Goal: Task Accomplishment & Management: Use online tool/utility

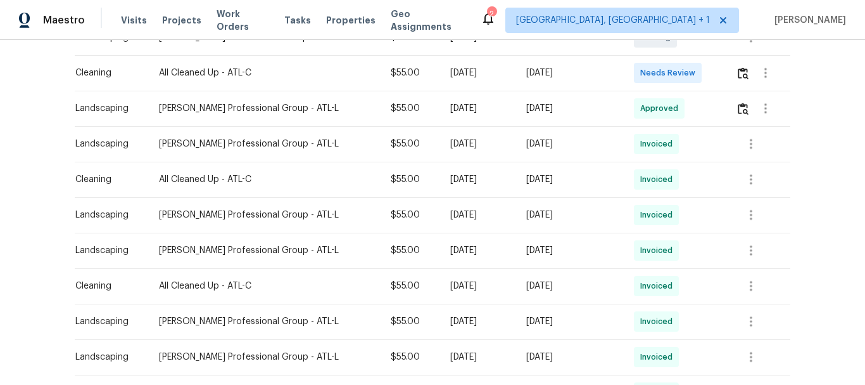
scroll to position [253, 0]
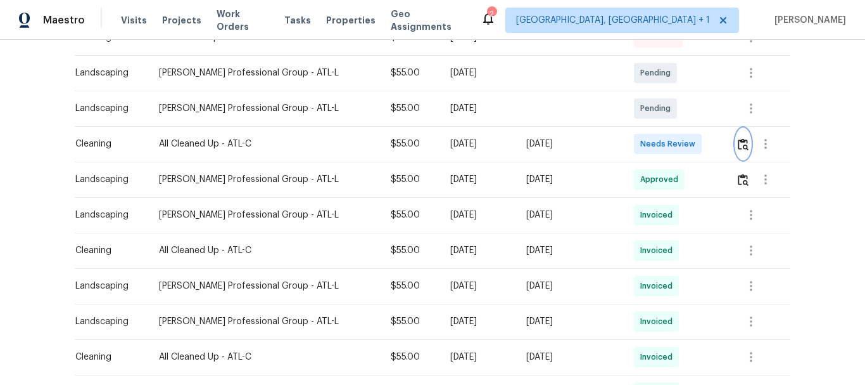
click at [738, 139] on img "button" at bounding box center [743, 144] width 11 height 12
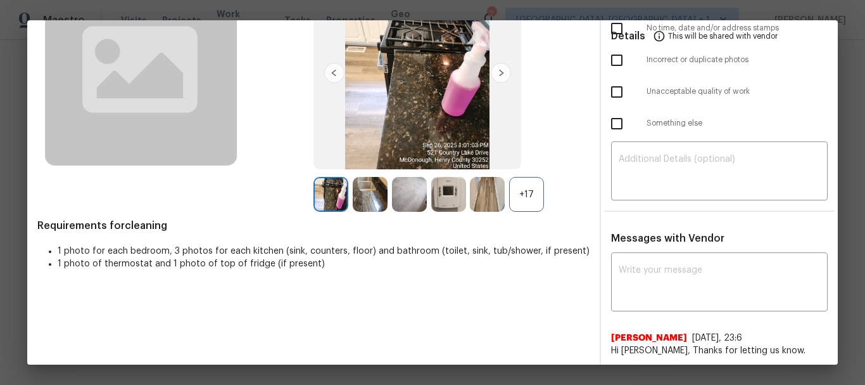
scroll to position [0, 0]
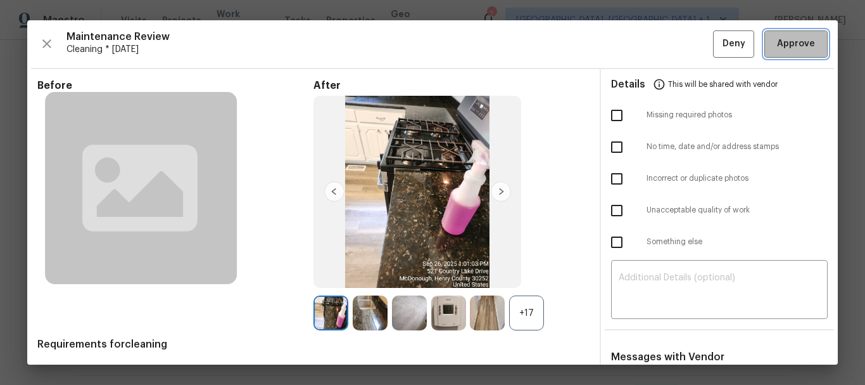
click at [785, 47] on span "Approve" at bounding box center [796, 44] width 38 height 16
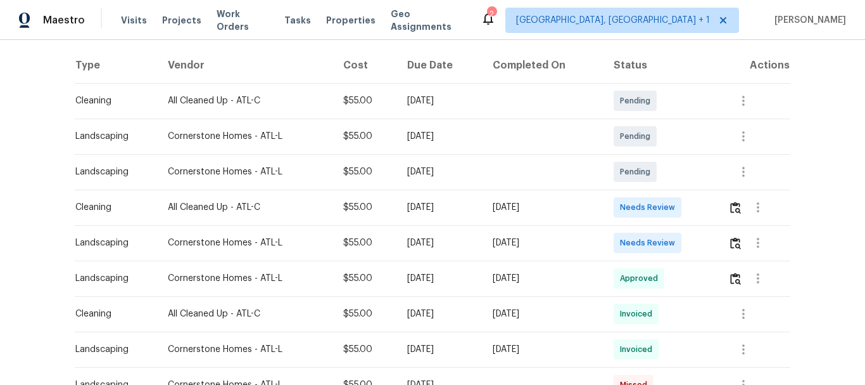
scroll to position [253, 0]
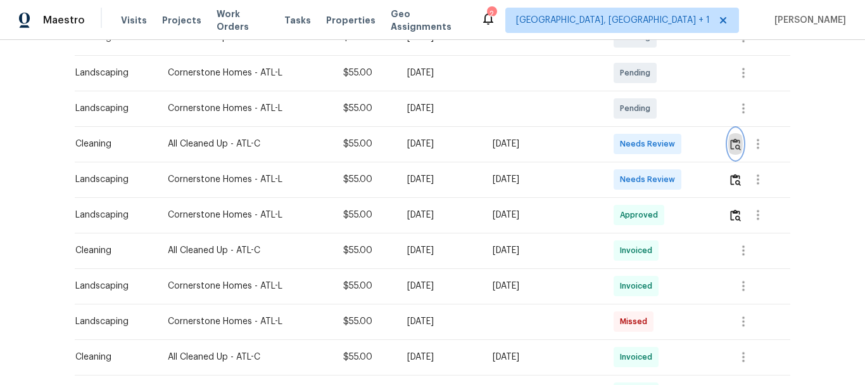
click at [735, 150] on img "button" at bounding box center [735, 144] width 11 height 12
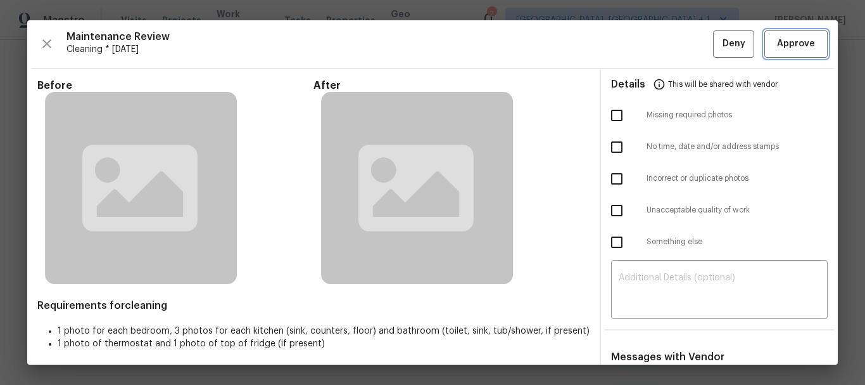
click at [796, 41] on span "Approve" at bounding box center [796, 44] width 38 height 16
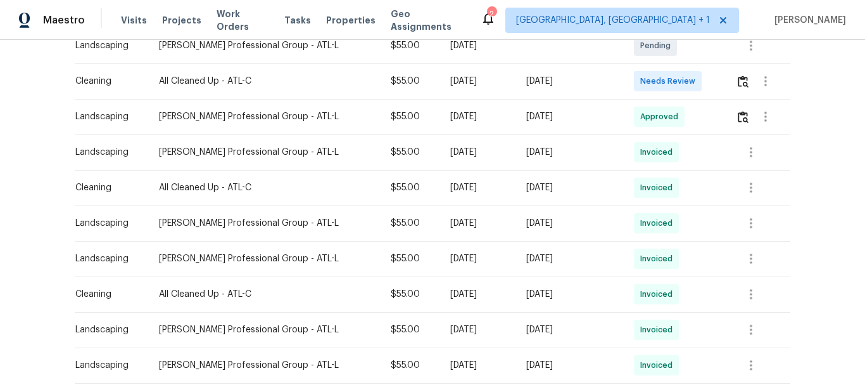
scroll to position [317, 0]
click at [738, 80] on img "button" at bounding box center [743, 81] width 11 height 12
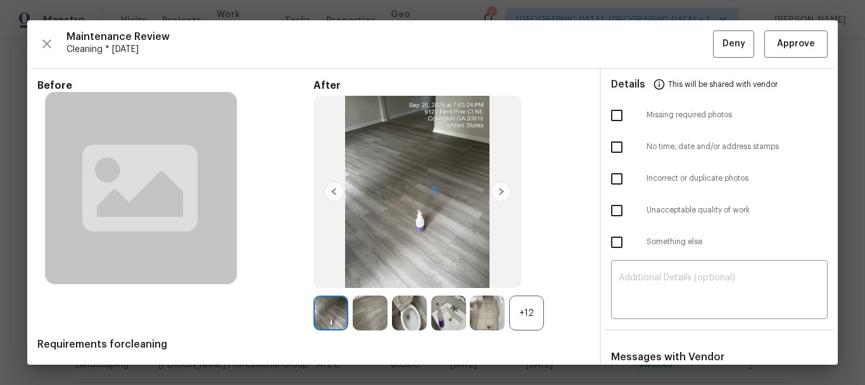
click at [772, 35] on div at bounding box center [432, 192] width 811 height 344
click at [777, 39] on span "Approve" at bounding box center [796, 44] width 38 height 16
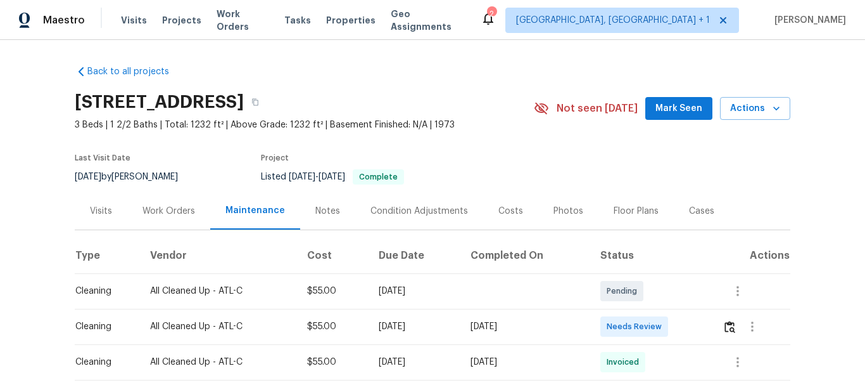
scroll to position [190, 0]
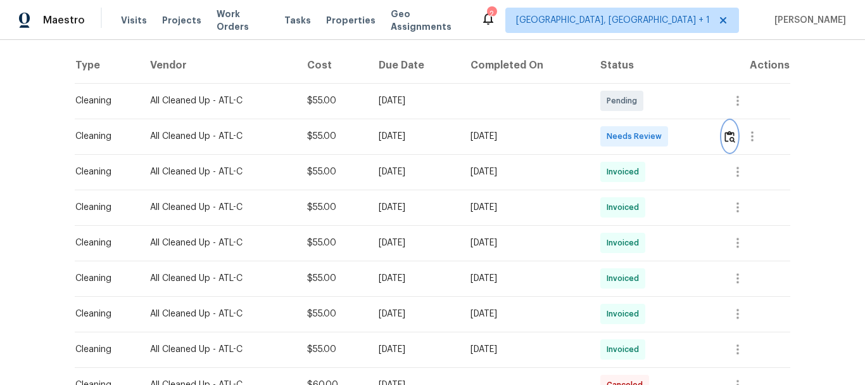
click at [730, 137] on img "button" at bounding box center [730, 137] width 11 height 12
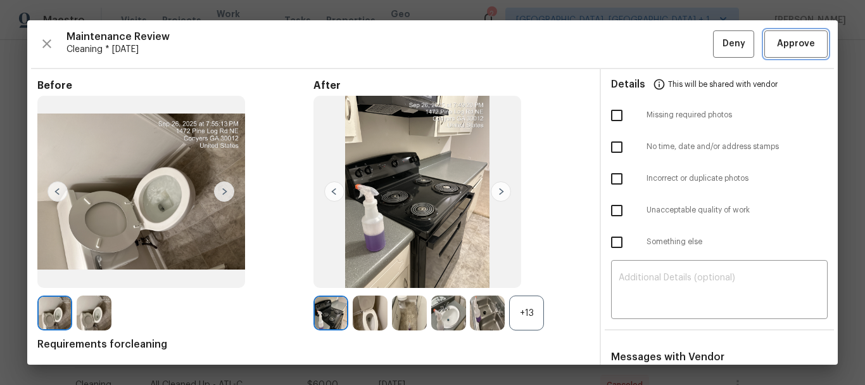
click at [790, 39] on span "Approve" at bounding box center [796, 44] width 38 height 16
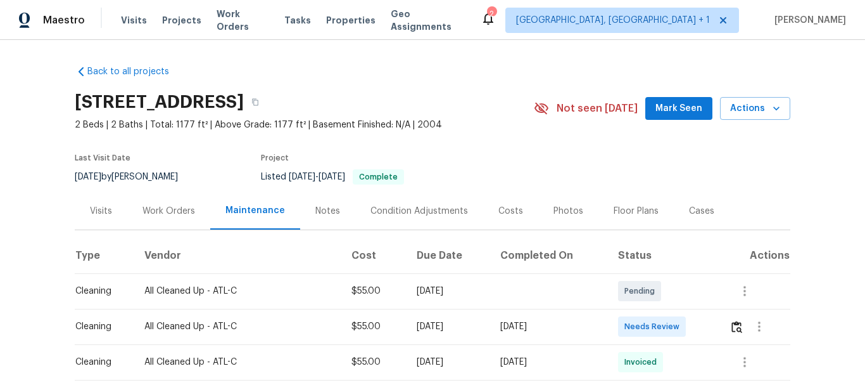
scroll to position [127, 0]
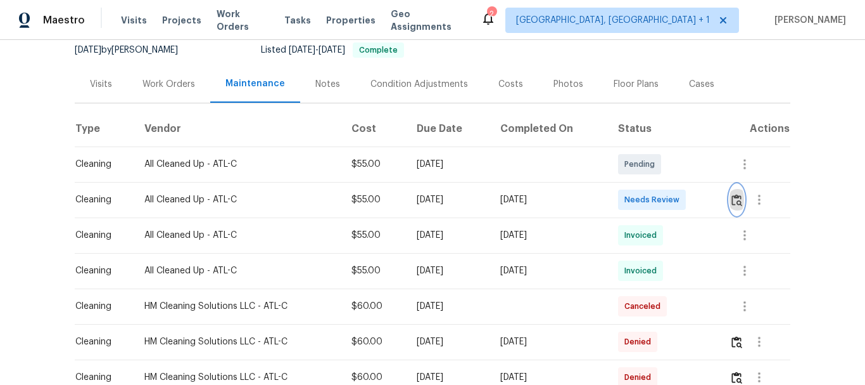
click at [736, 196] on img "button" at bounding box center [737, 200] width 11 height 12
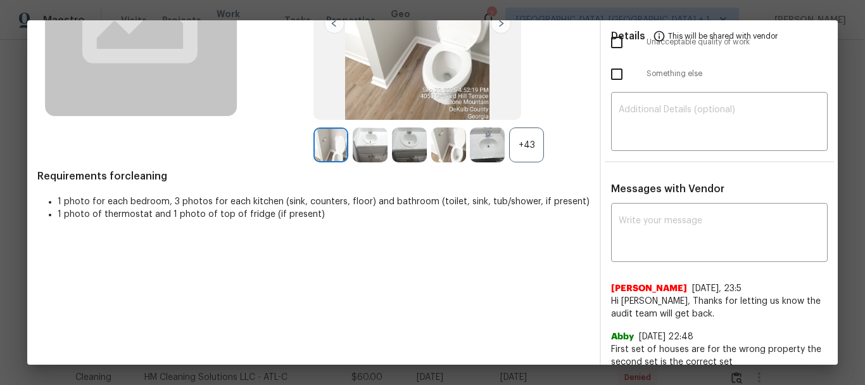
scroll to position [190, 0]
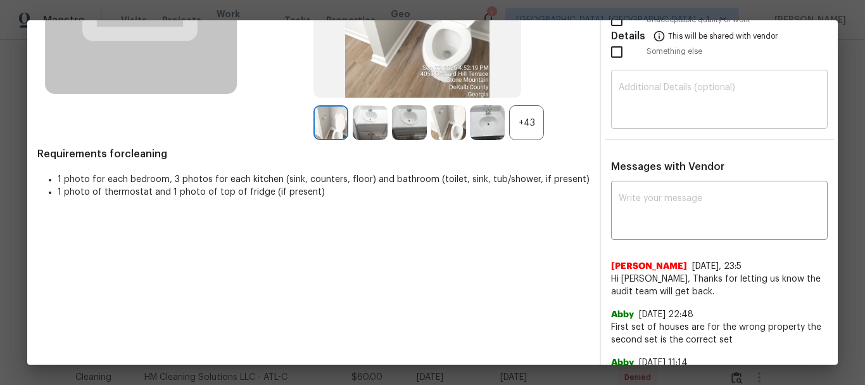
click at [691, 125] on div "​" at bounding box center [719, 101] width 217 height 56
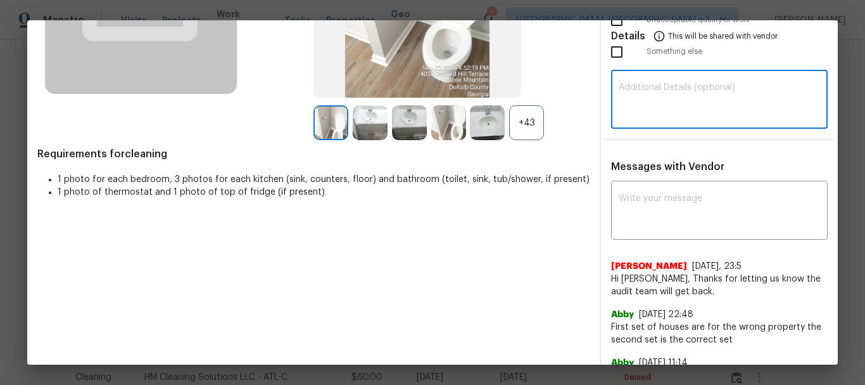
paste textarea "Maintenance Audit Team: Hello! Unfortunately, this cleaning visit completed on …"
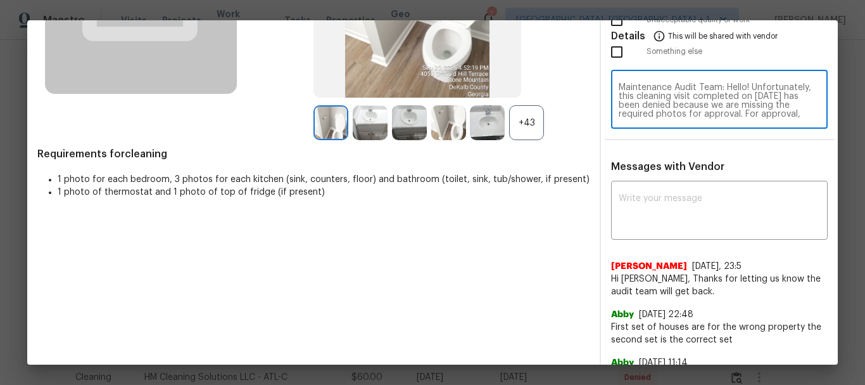
scroll to position [106, 0]
type textarea "Maintenance Audit Team: Hello! Unfortunately, this cleaning visit completed on …"
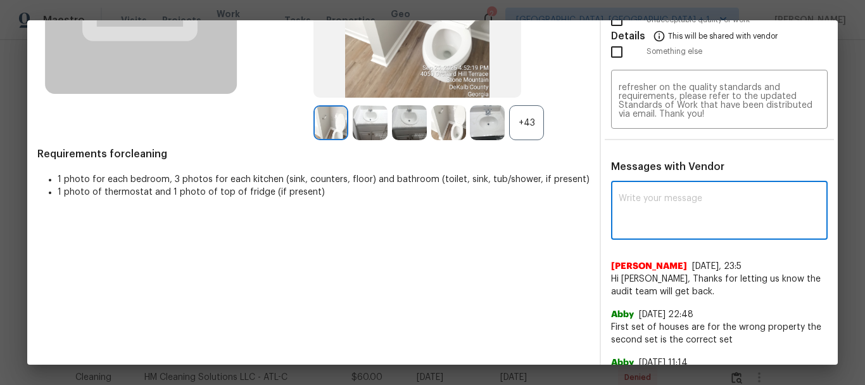
click at [653, 197] on textarea at bounding box center [719, 211] width 201 height 35
paste textarea "Maintenance Audit Team: Hello! Unfortunately, this cleaning visit completed on …"
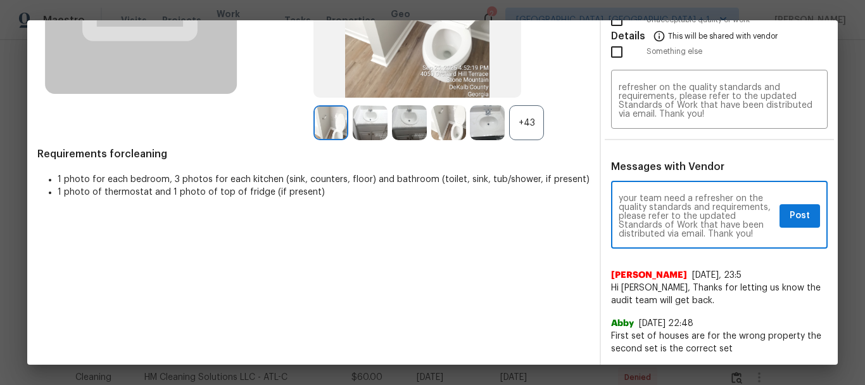
scroll to position [125, 0]
type textarea "Maintenance Audit Team: Hello! Unfortunately, this cleaning visit completed on …"
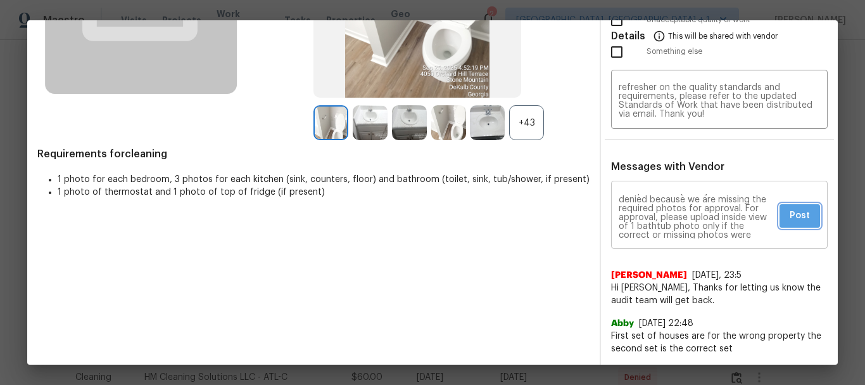
click at [780, 215] on button "Post" at bounding box center [800, 215] width 41 height 23
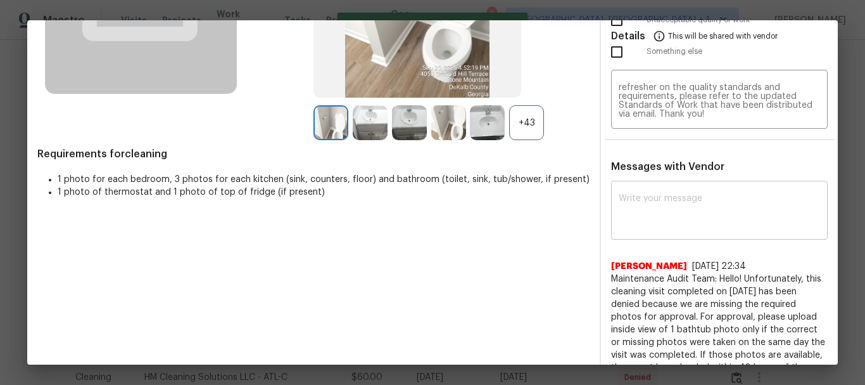
scroll to position [0, 0]
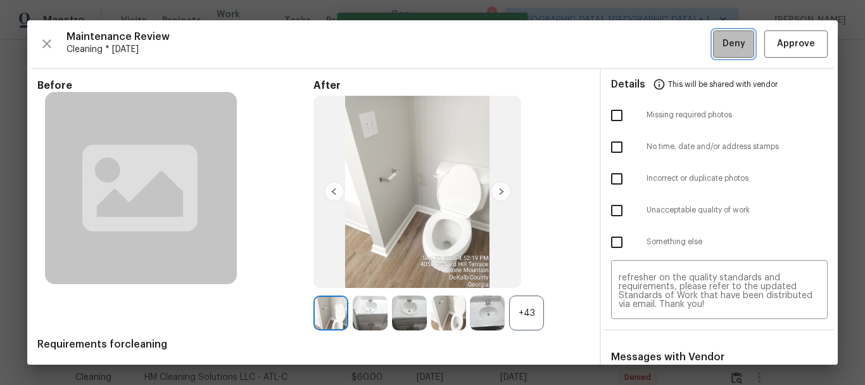
click at [723, 42] on span "Deny" at bounding box center [734, 44] width 23 height 16
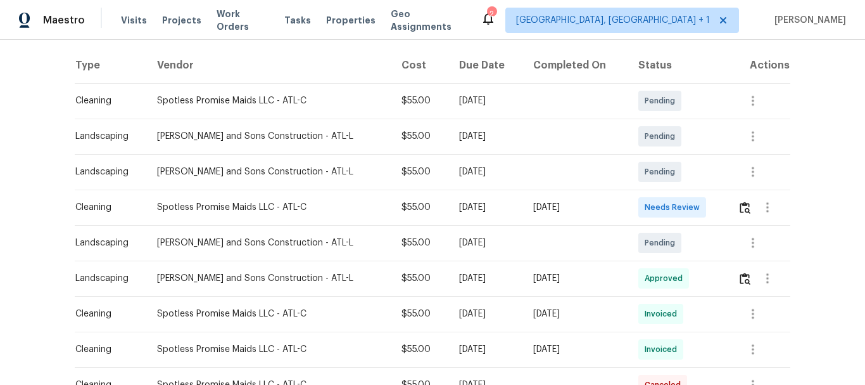
scroll to position [317, 0]
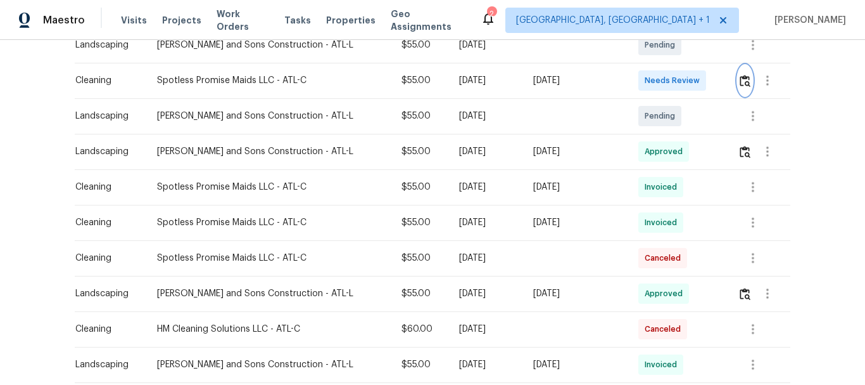
click at [741, 91] on button "button" at bounding box center [745, 80] width 15 height 30
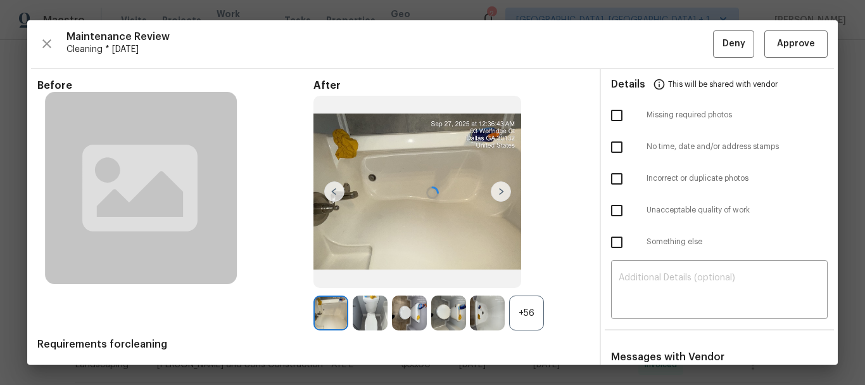
click at [784, 49] on div at bounding box center [432, 192] width 811 height 344
click at [784, 49] on span "Approve" at bounding box center [796, 44] width 38 height 16
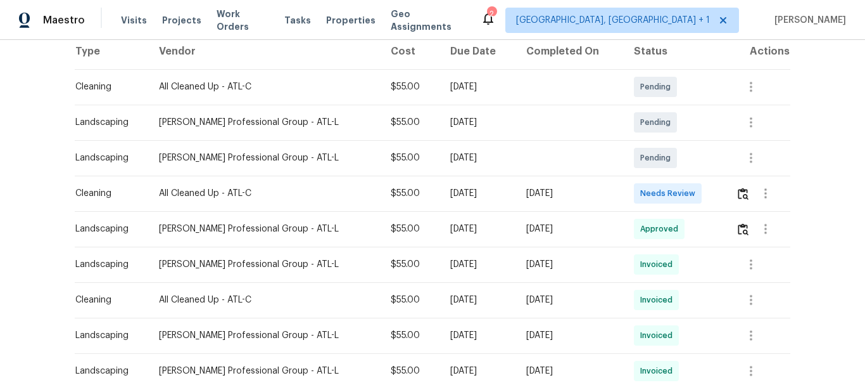
scroll to position [253, 0]
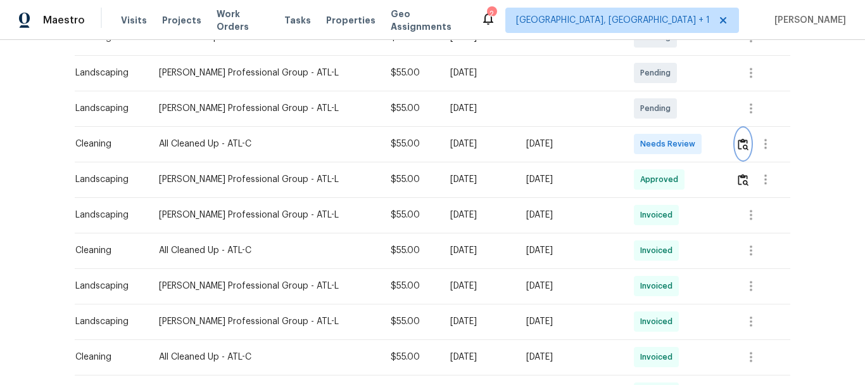
click at [738, 140] on img "button" at bounding box center [743, 144] width 11 height 12
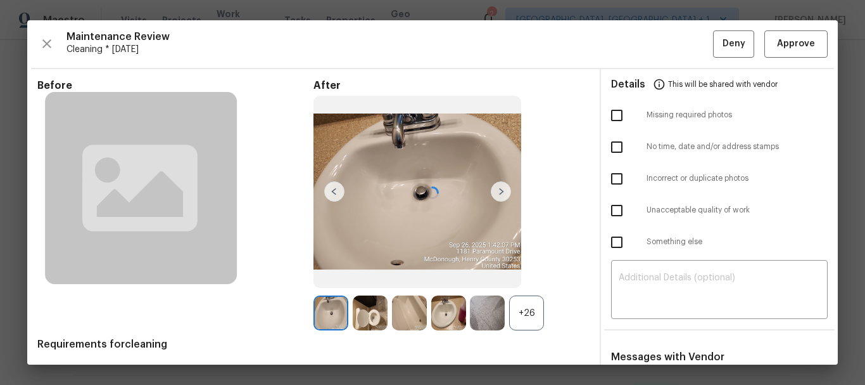
click at [786, 37] on div at bounding box center [432, 192] width 811 height 344
click at [777, 37] on span "Approve" at bounding box center [796, 44] width 38 height 16
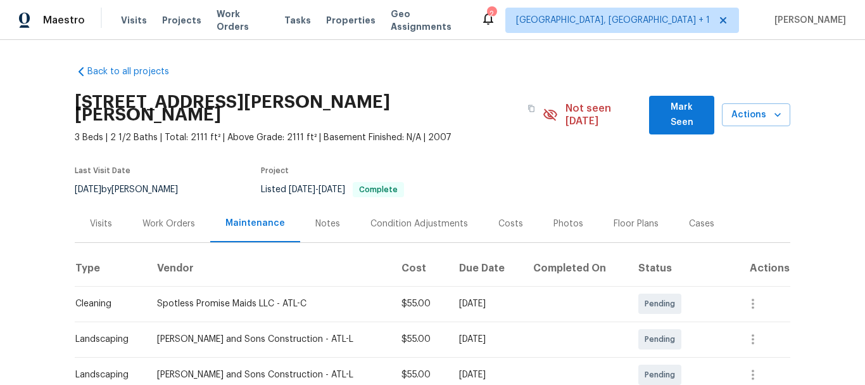
scroll to position [190, 0]
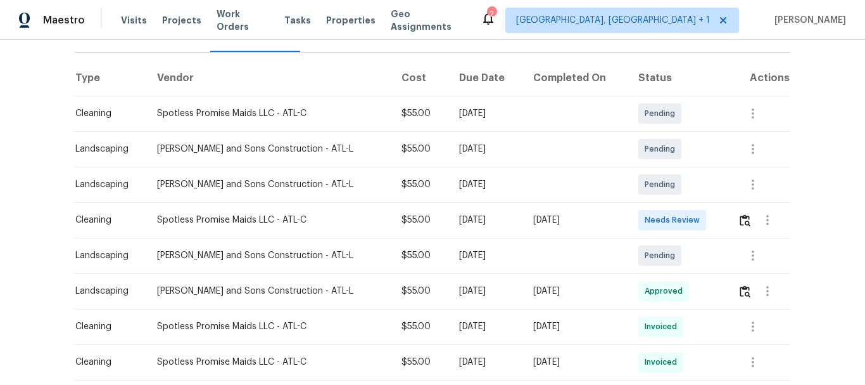
drag, startPoint x: 725, startPoint y: 202, endPoint x: 735, endPoint y: 204, distance: 10.3
click at [728, 202] on td at bounding box center [759, 219] width 63 height 35
click at [740, 214] on img "button" at bounding box center [745, 220] width 11 height 12
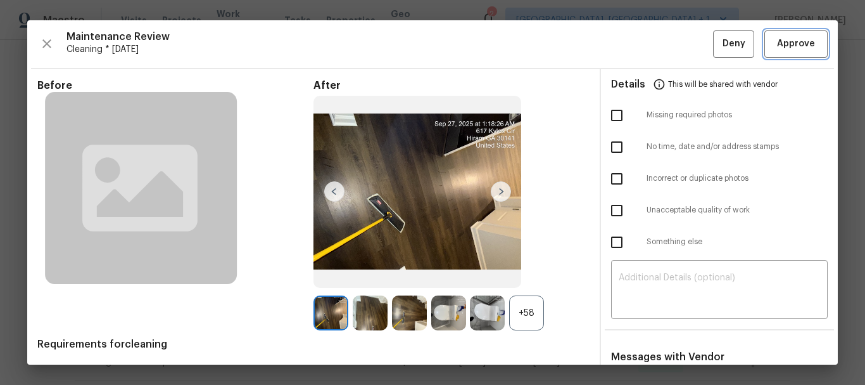
click at [798, 43] on span "Approve" at bounding box center [796, 44] width 38 height 16
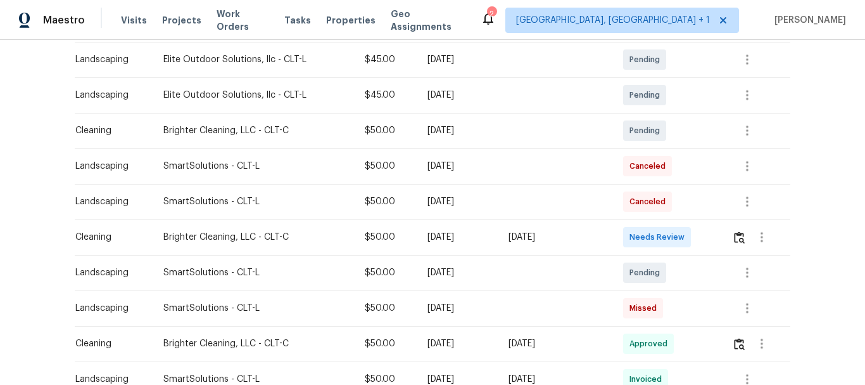
scroll to position [253, 0]
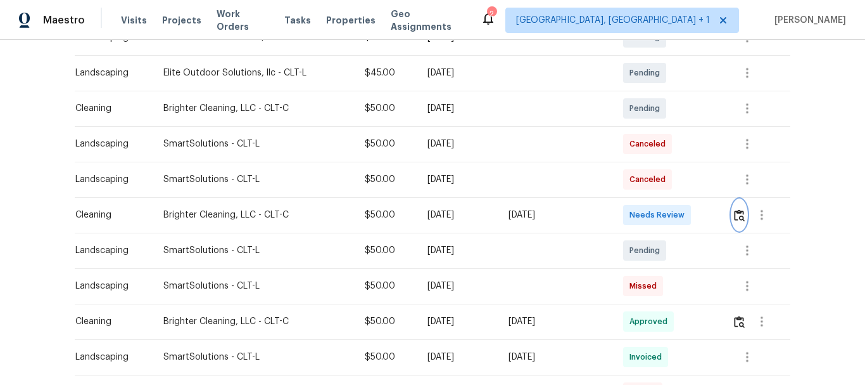
click at [741, 218] on img "button" at bounding box center [739, 215] width 11 height 12
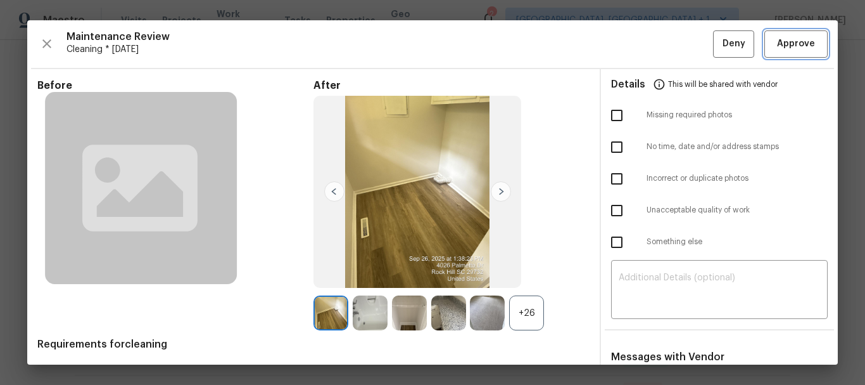
click at [791, 49] on span "Approve" at bounding box center [796, 44] width 38 height 16
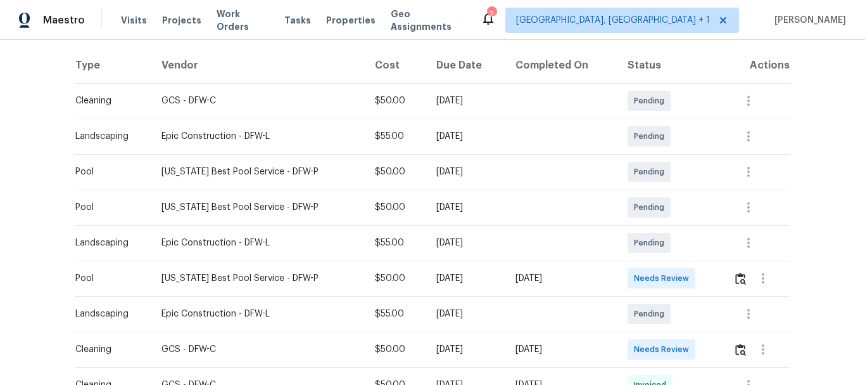
scroll to position [253, 0]
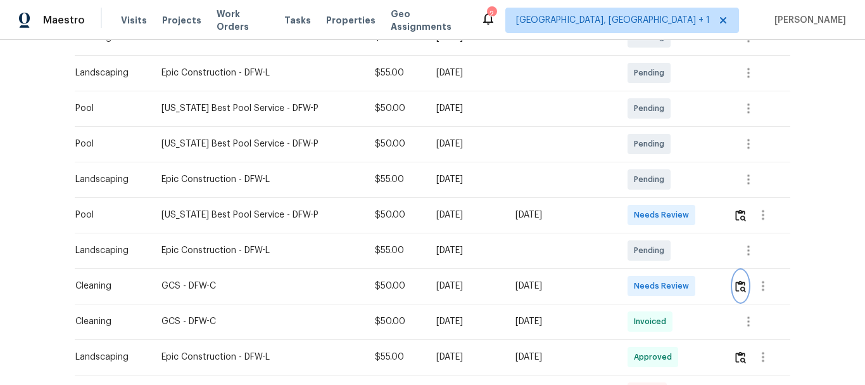
click at [734, 276] on button "button" at bounding box center [741, 286] width 15 height 30
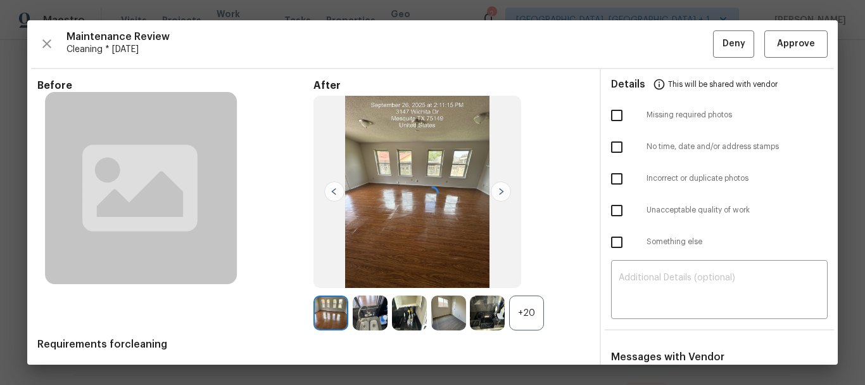
click at [782, 46] on div at bounding box center [432, 192] width 811 height 344
click at [793, 44] on span "Approve" at bounding box center [796, 44] width 38 height 16
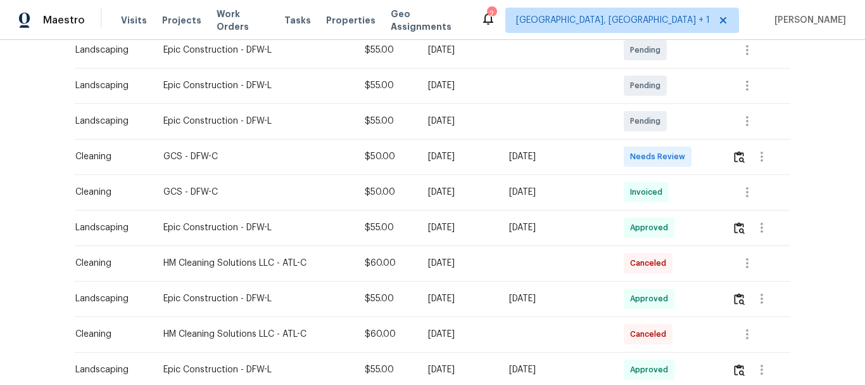
scroll to position [317, 0]
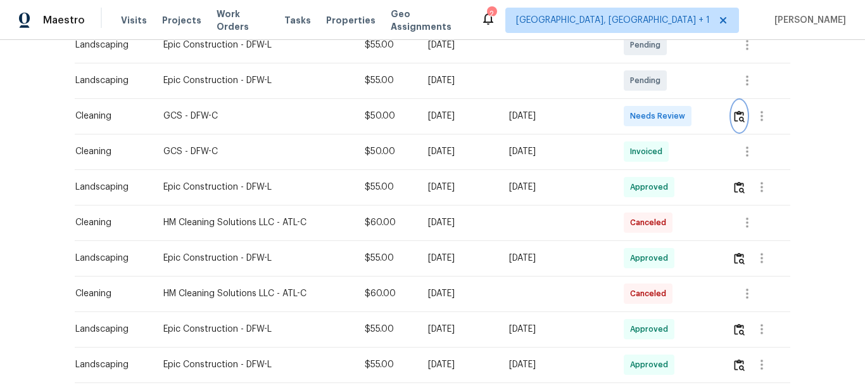
click at [737, 112] on img "button" at bounding box center [739, 116] width 11 height 12
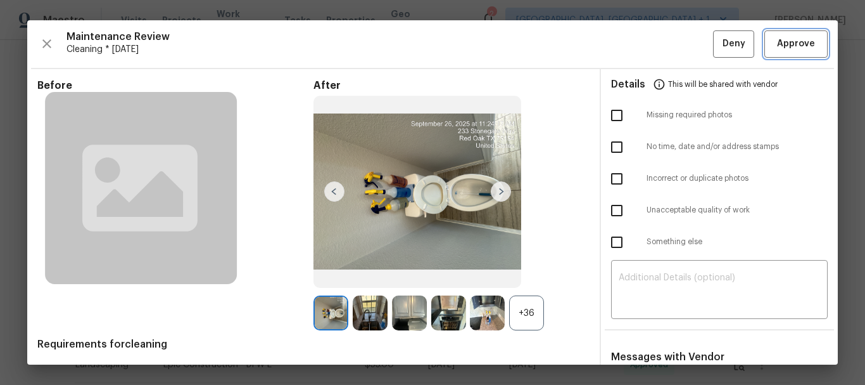
drag, startPoint x: 793, startPoint y: 39, endPoint x: 779, endPoint y: 46, distance: 16.2
click at [793, 41] on span "Approve" at bounding box center [796, 44] width 38 height 16
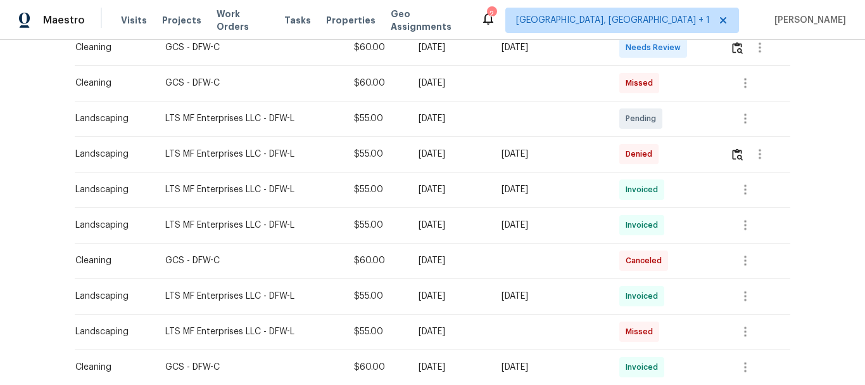
scroll to position [253, 0]
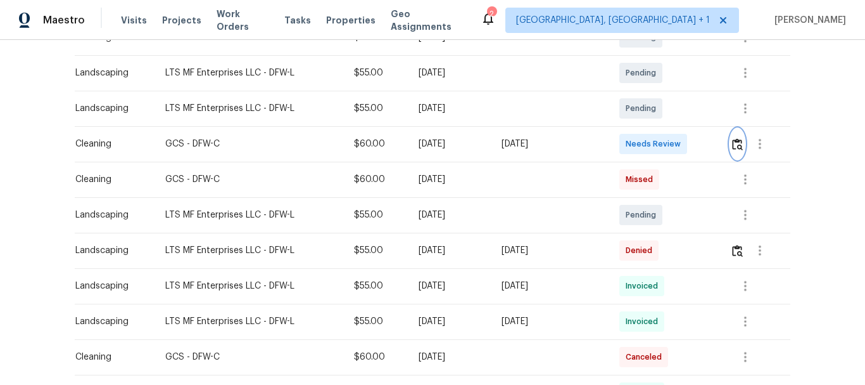
click at [732, 139] on img "button" at bounding box center [737, 144] width 11 height 12
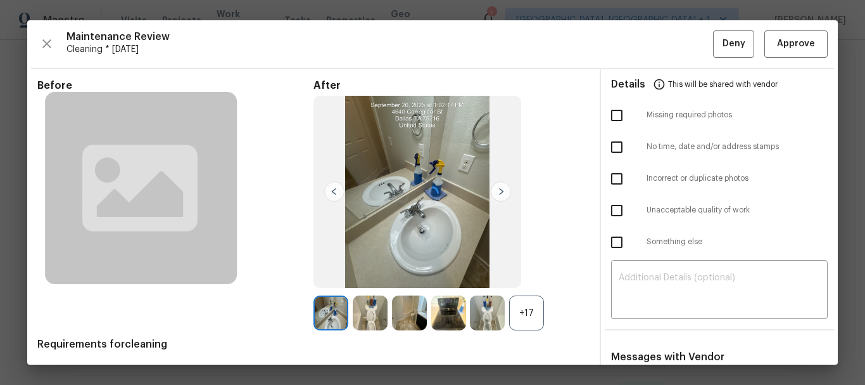
click at [786, 49] on div at bounding box center [432, 192] width 811 height 344
click at [786, 48] on span "Approve" at bounding box center [796, 44] width 38 height 16
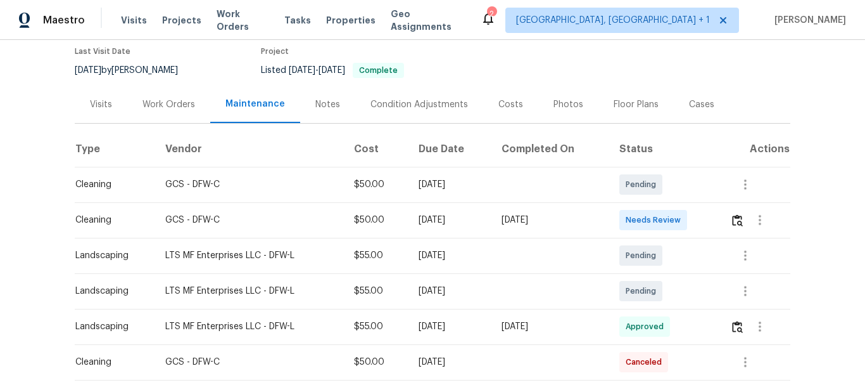
scroll to position [190, 0]
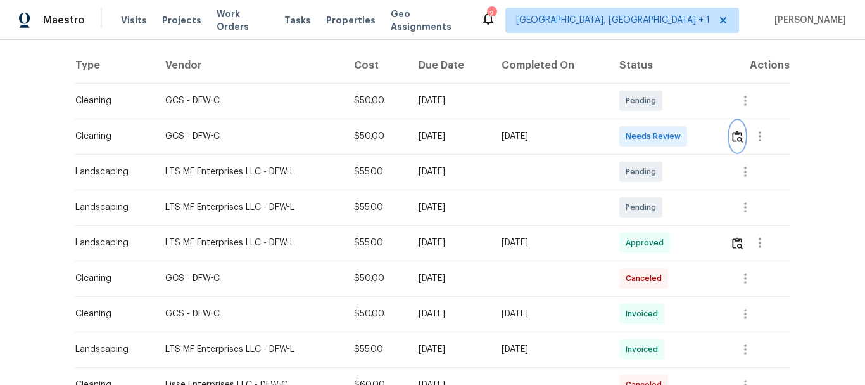
click at [740, 136] on img "button" at bounding box center [737, 137] width 11 height 12
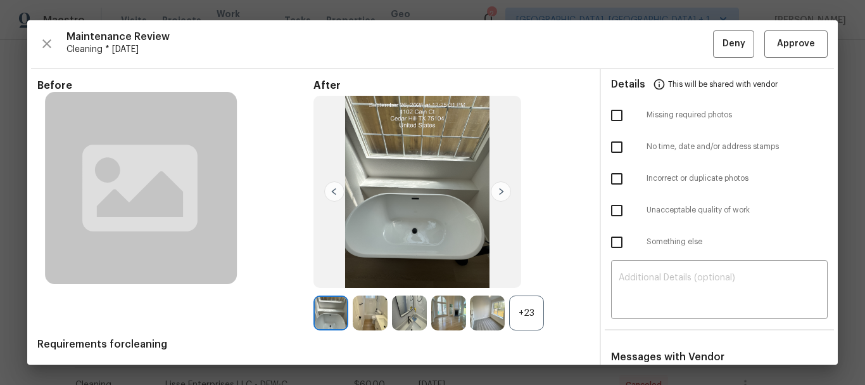
scroll to position [103, 0]
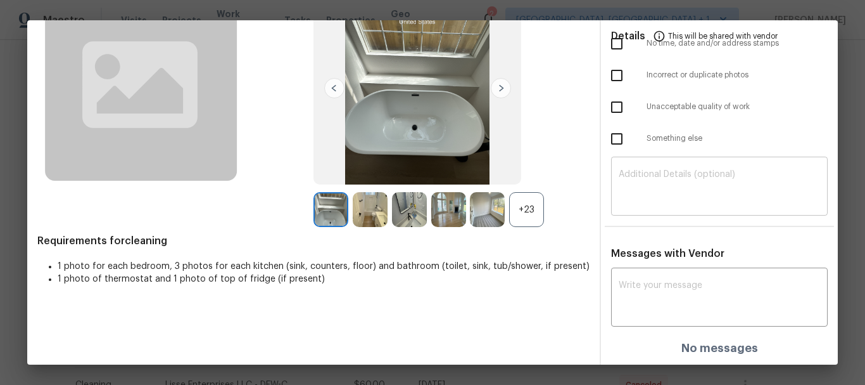
click at [682, 181] on textarea at bounding box center [719, 187] width 201 height 35
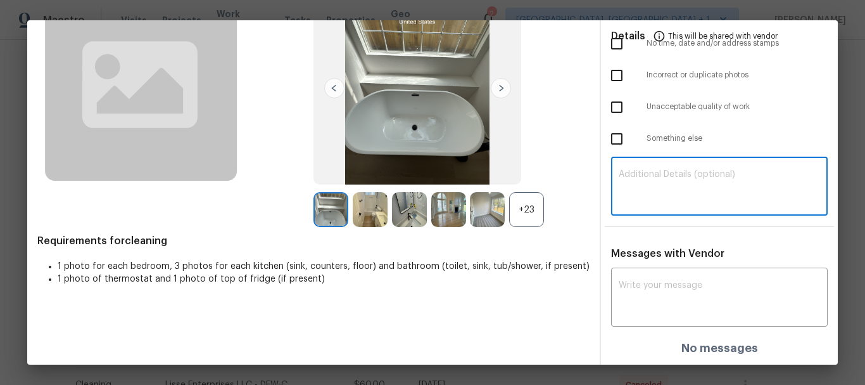
paste textarea "Maintenance Audit Team: Hello! Unfortunately, this cleaning visit completed on …"
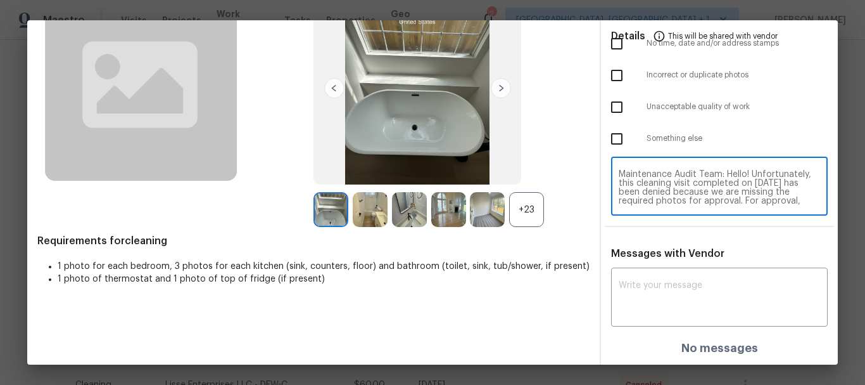
scroll to position [106, 0]
type textarea "Maintenance Audit Team: Hello! Unfortunately, this cleaning visit completed on …"
click at [674, 290] on textarea at bounding box center [719, 298] width 201 height 35
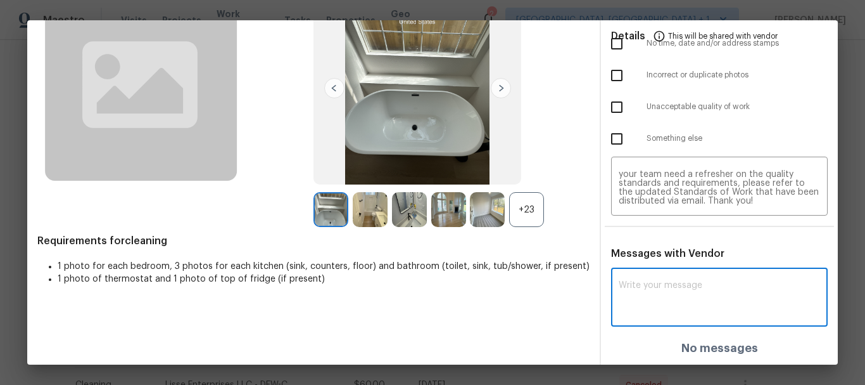
paste textarea "Maintenance Audit Team: Hello! Unfortunately, this cleaning visit completed on …"
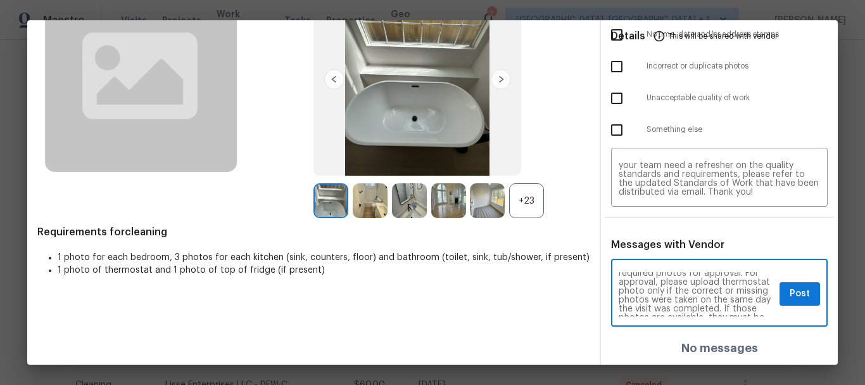
scroll to position [51, 0]
type textarea "Maintenance Audit Team: Hello! Unfortunately, this cleaning visit completed on …"
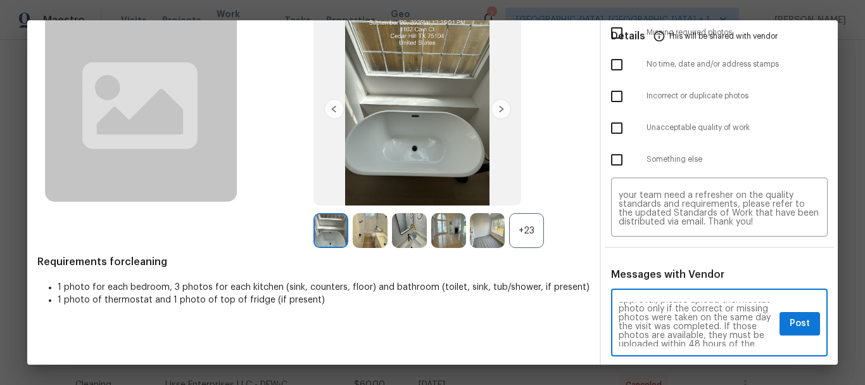
scroll to position [112, 0]
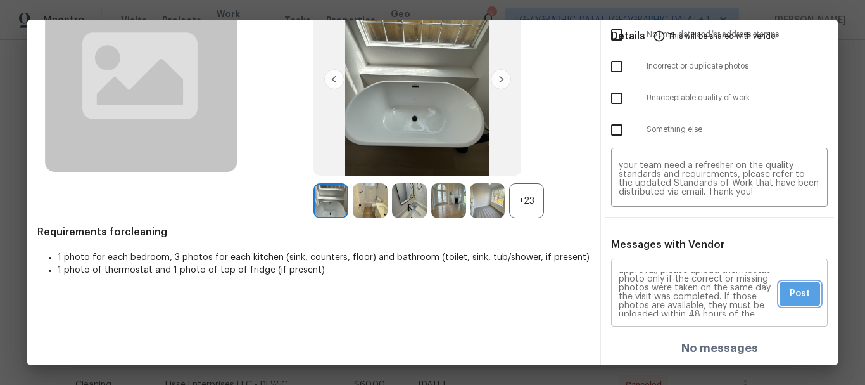
click at [792, 295] on span "Post" at bounding box center [800, 294] width 20 height 16
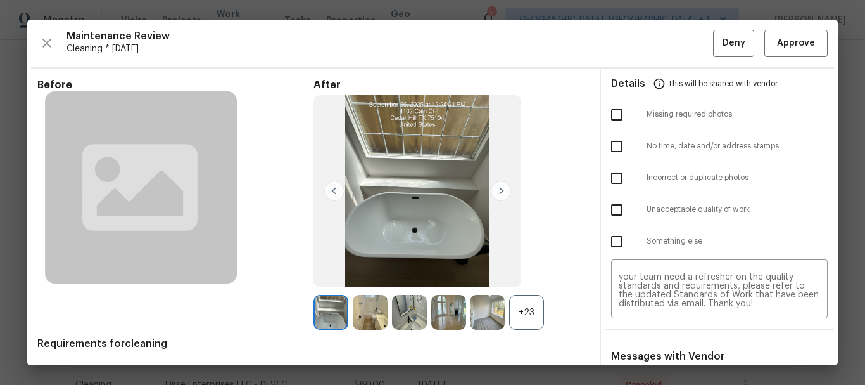
scroll to position [0, 0]
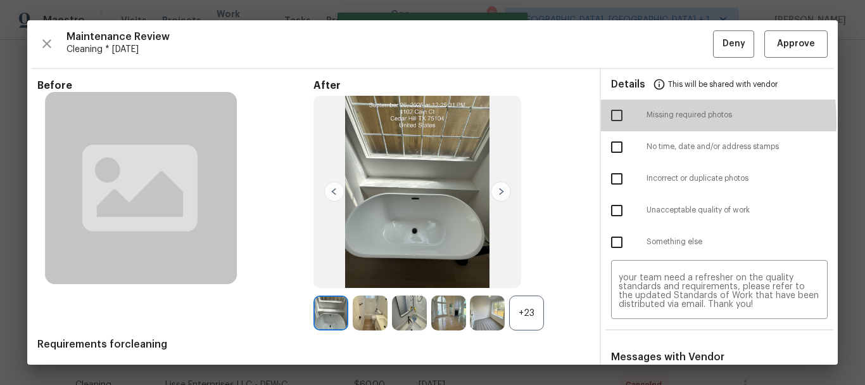
click at [609, 122] on input "checkbox" at bounding box center [617, 115] width 27 height 27
checkbox input "true"
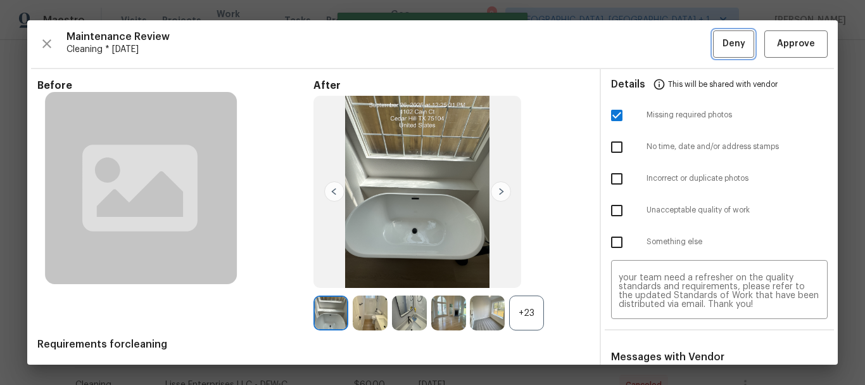
click at [713, 43] on button "Deny" at bounding box center [733, 43] width 41 height 27
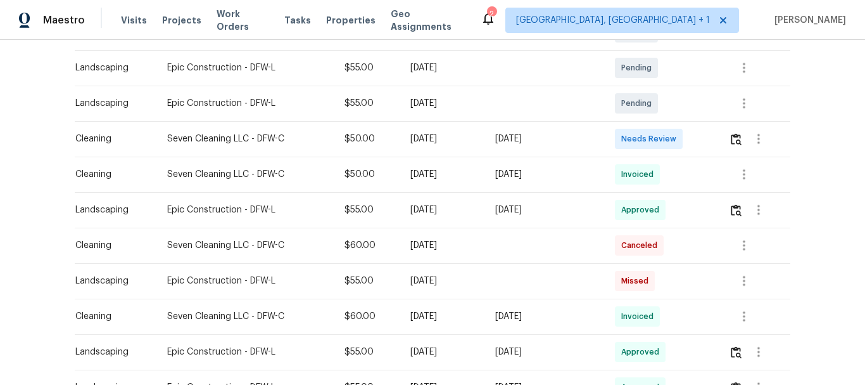
scroll to position [317, 0]
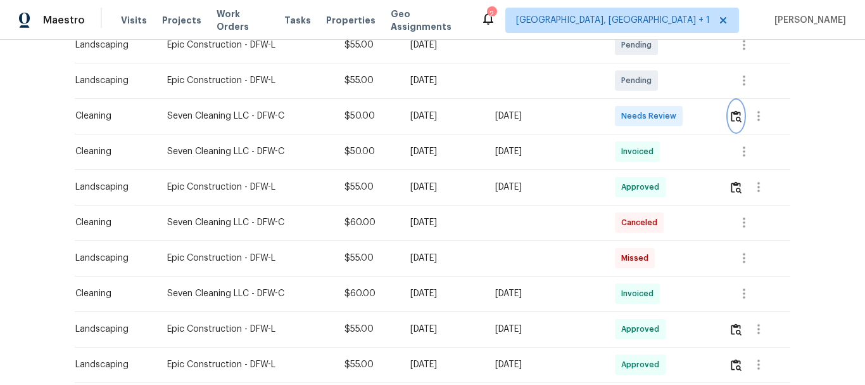
click at [732, 116] on img "button" at bounding box center [736, 116] width 11 height 12
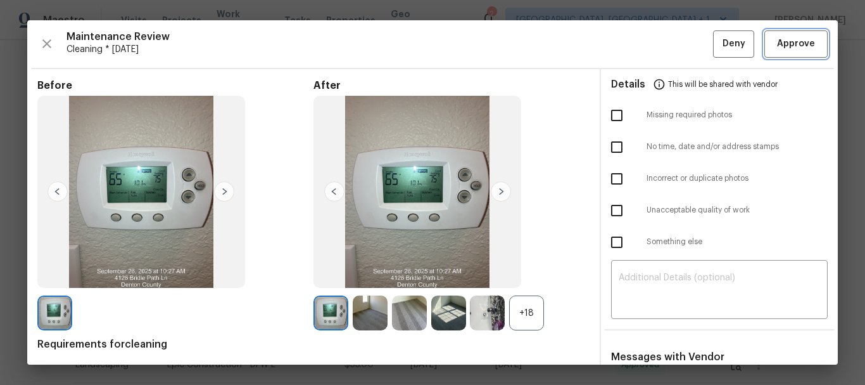
click at [793, 44] on span "Approve" at bounding box center [796, 44] width 38 height 16
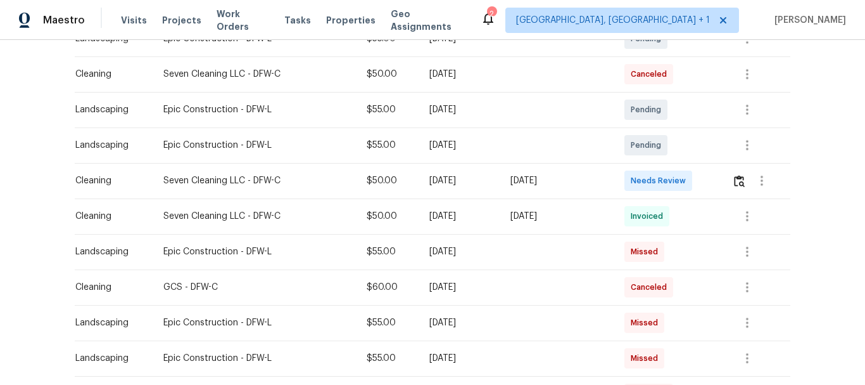
scroll to position [253, 0]
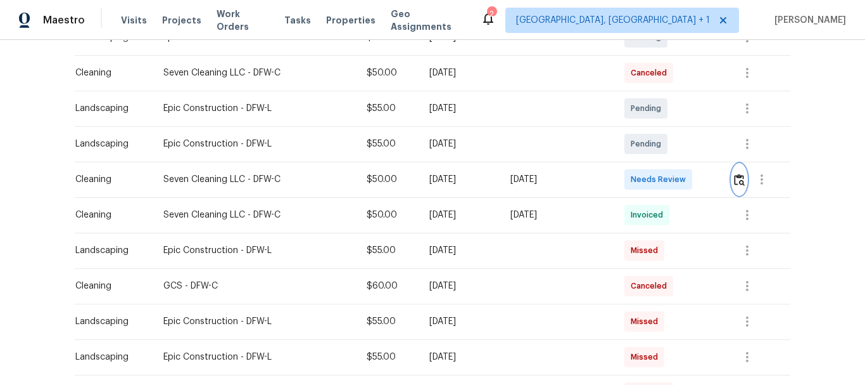
click at [738, 174] on img "button" at bounding box center [739, 180] width 11 height 12
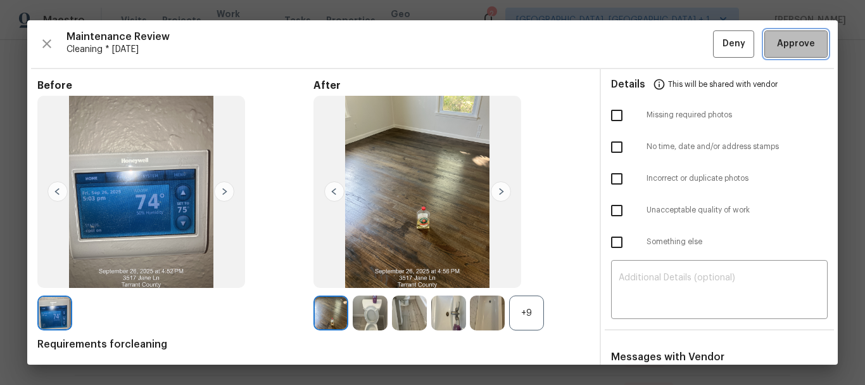
click at [794, 46] on span "Approve" at bounding box center [796, 44] width 38 height 16
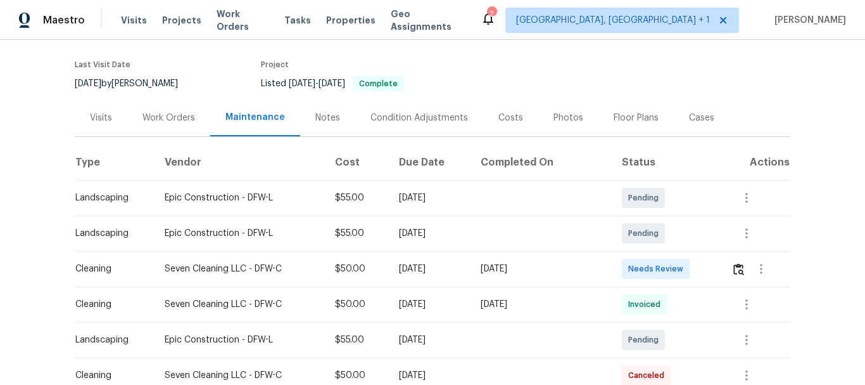
scroll to position [190, 0]
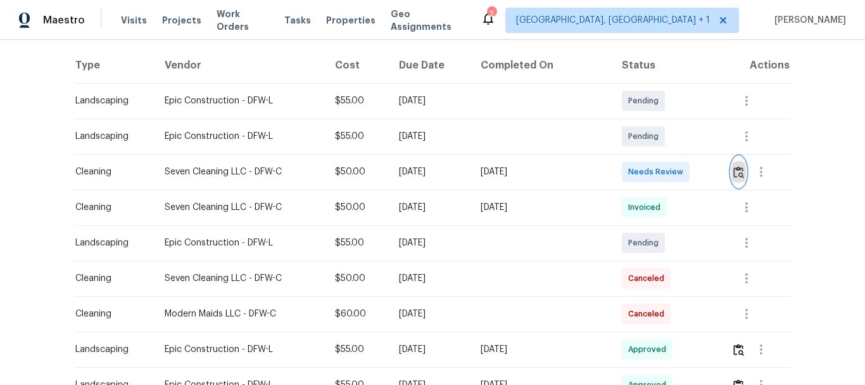
click at [734, 169] on img "button" at bounding box center [739, 172] width 11 height 12
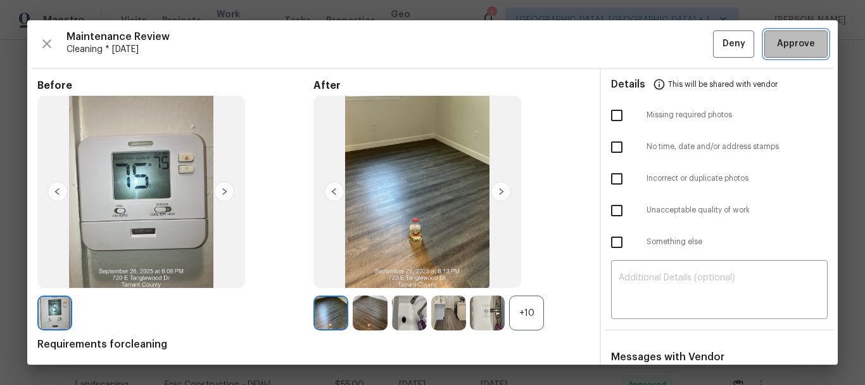
click at [800, 43] on span "Approve" at bounding box center [796, 44] width 38 height 16
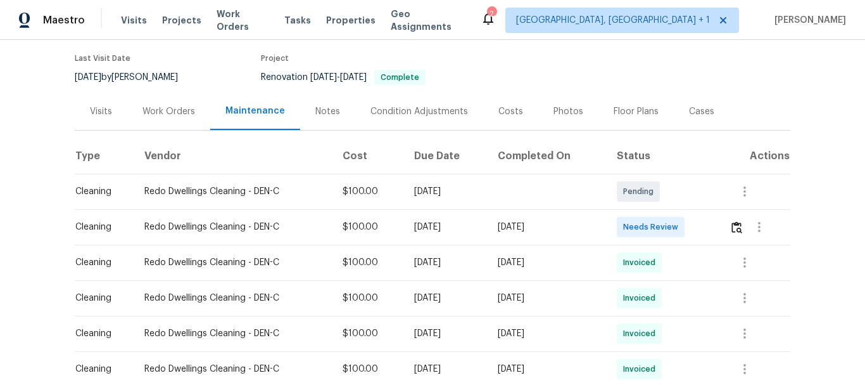
scroll to position [190, 0]
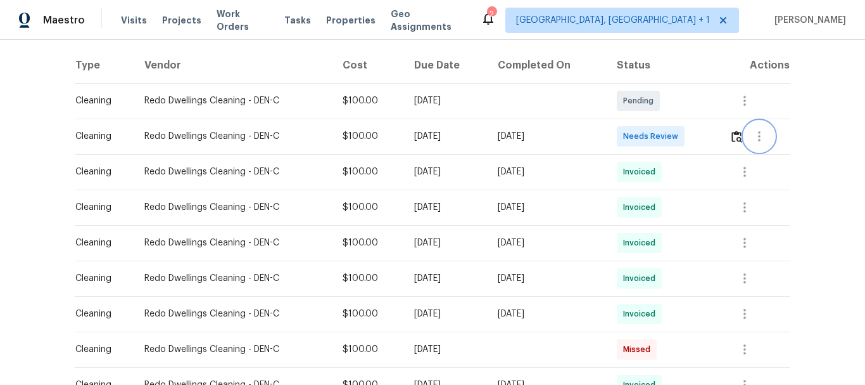
click at [744, 137] on button "button" at bounding box center [759, 136] width 30 height 30
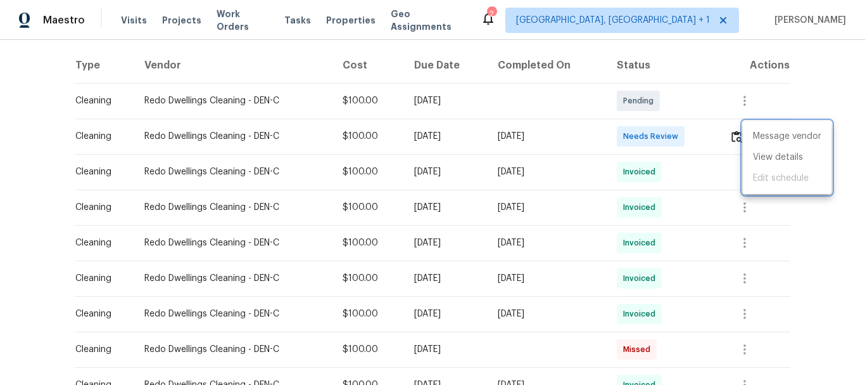
click at [729, 141] on div at bounding box center [432, 192] width 865 height 385
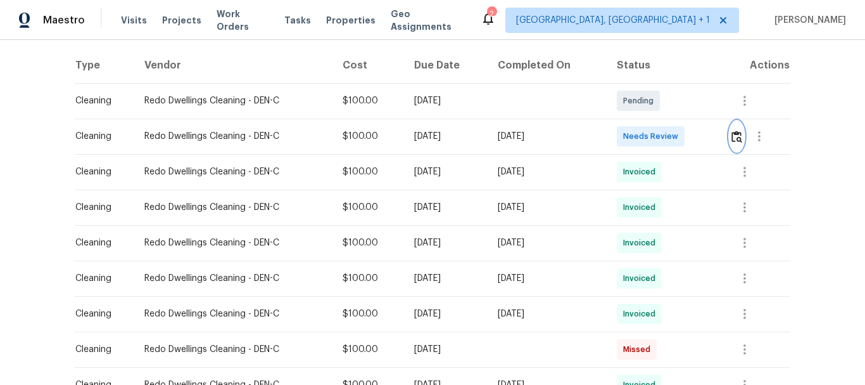
click at [734, 136] on img "button" at bounding box center [737, 137] width 11 height 12
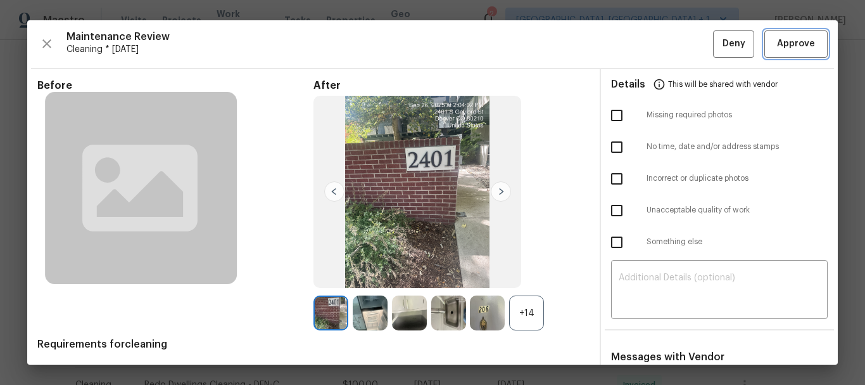
click at [795, 39] on span "Approve" at bounding box center [796, 44] width 38 height 16
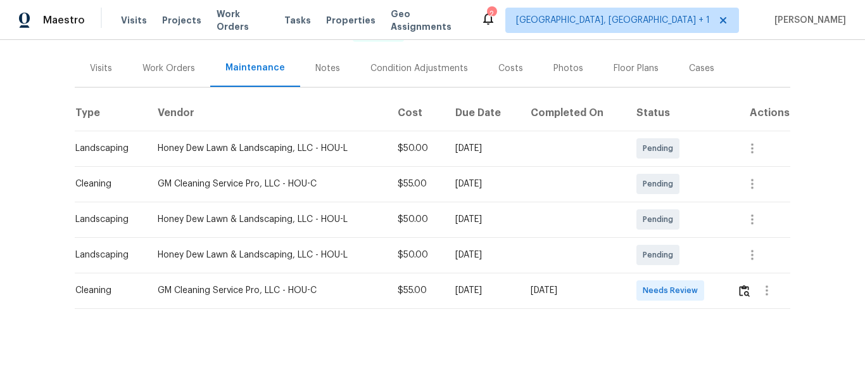
scroll to position [152, 0]
click at [741, 275] on button "button" at bounding box center [744, 290] width 15 height 30
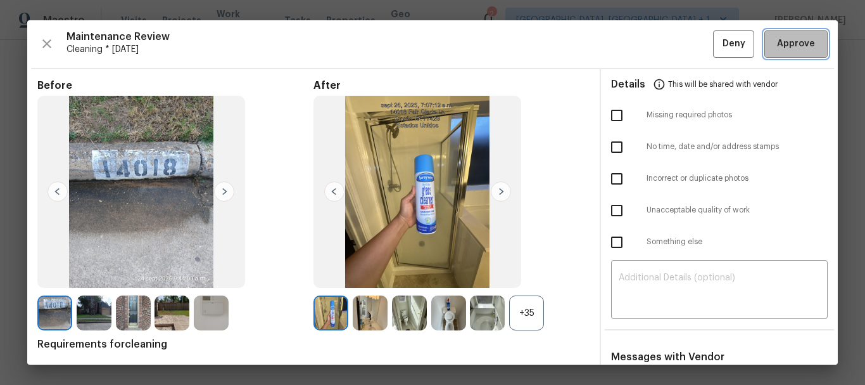
click at [777, 39] on span "Approve" at bounding box center [796, 44] width 38 height 16
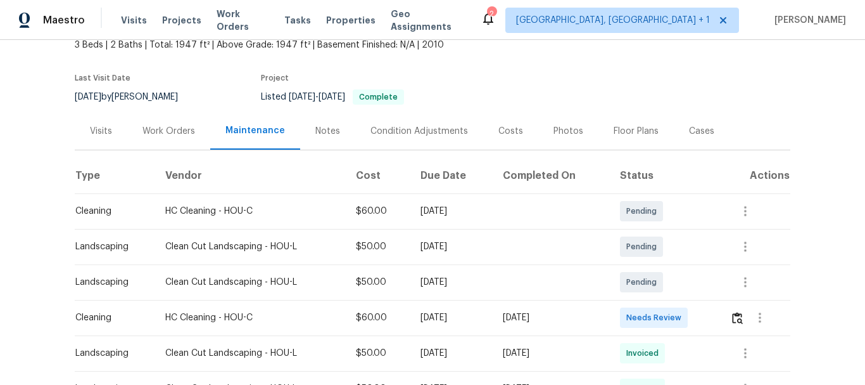
scroll to position [190, 0]
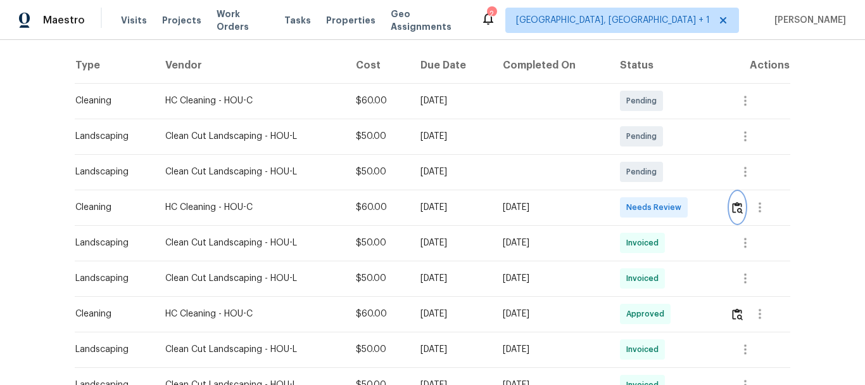
click at [740, 210] on img "button" at bounding box center [737, 207] width 11 height 12
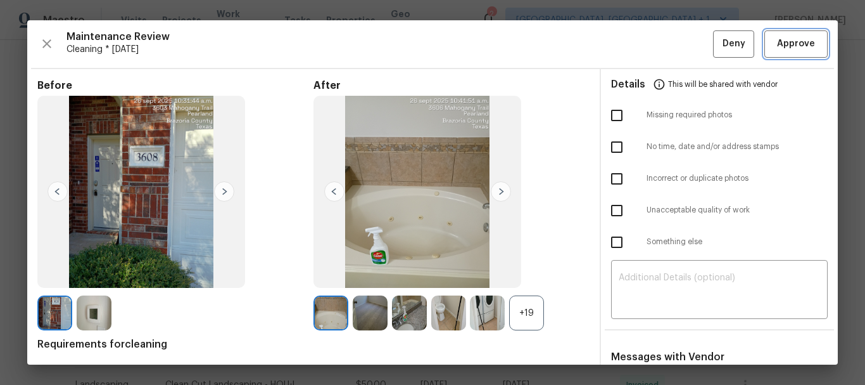
click at [788, 48] on span "Approve" at bounding box center [796, 44] width 38 height 16
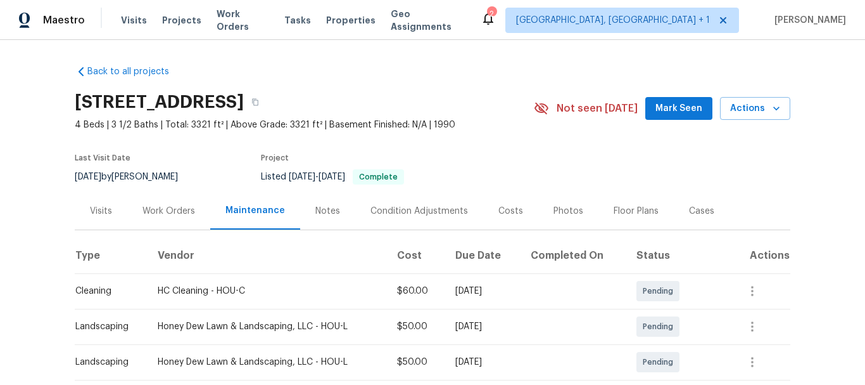
scroll to position [152, 0]
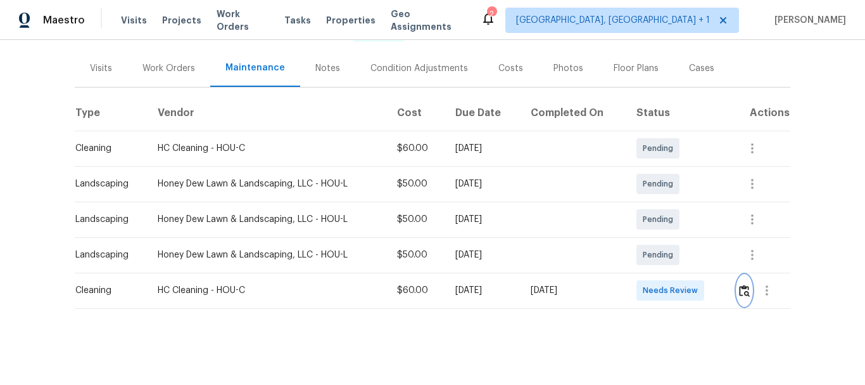
click at [741, 284] on img "button" at bounding box center [744, 290] width 11 height 12
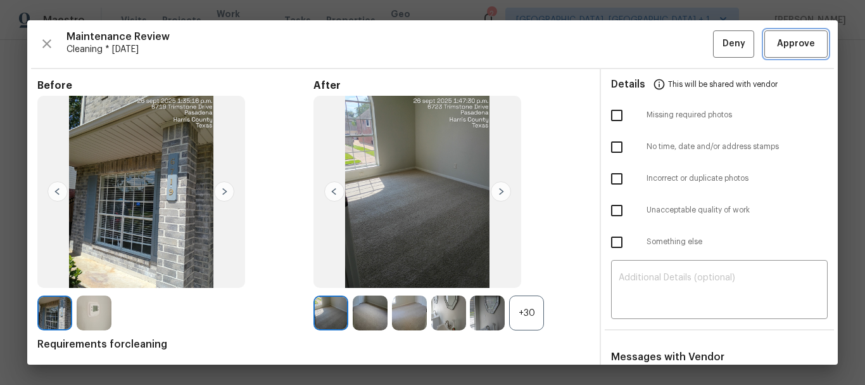
click at [811, 45] on button "Approve" at bounding box center [796, 43] width 63 height 27
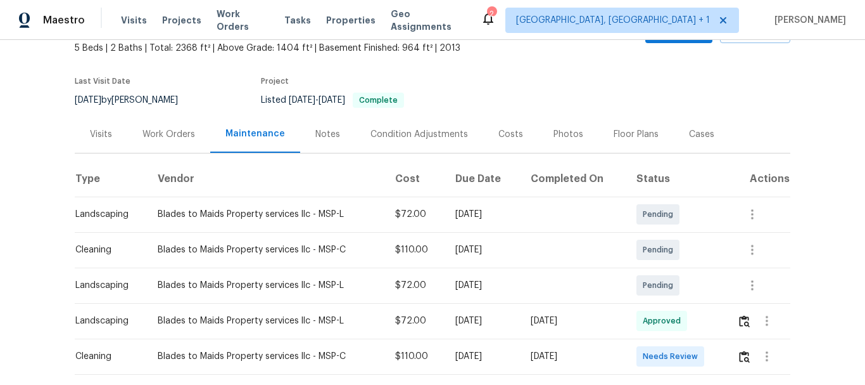
scroll to position [152, 0]
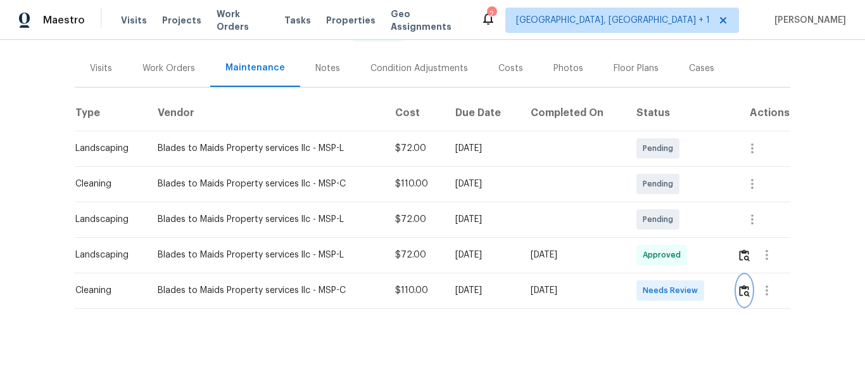
click at [744, 284] on img "button" at bounding box center [744, 290] width 11 height 12
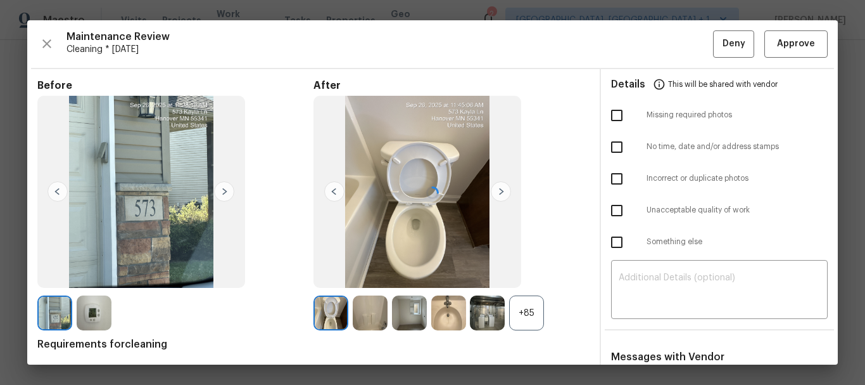
click at [806, 42] on div at bounding box center [432, 192] width 811 height 344
click at [805, 42] on span "Approve" at bounding box center [796, 44] width 43 height 16
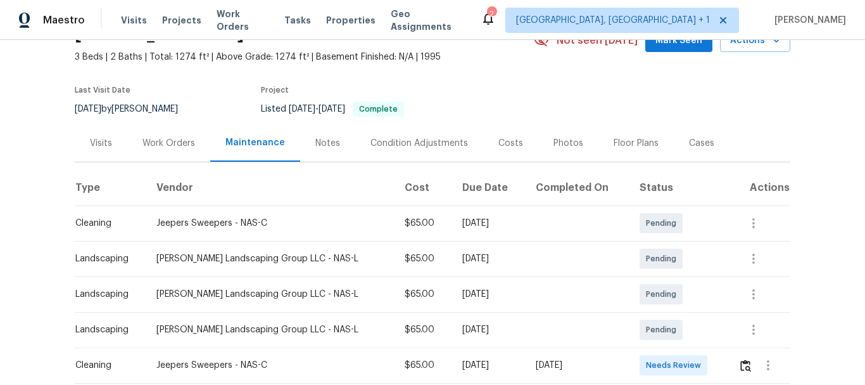
scroll to position [190, 0]
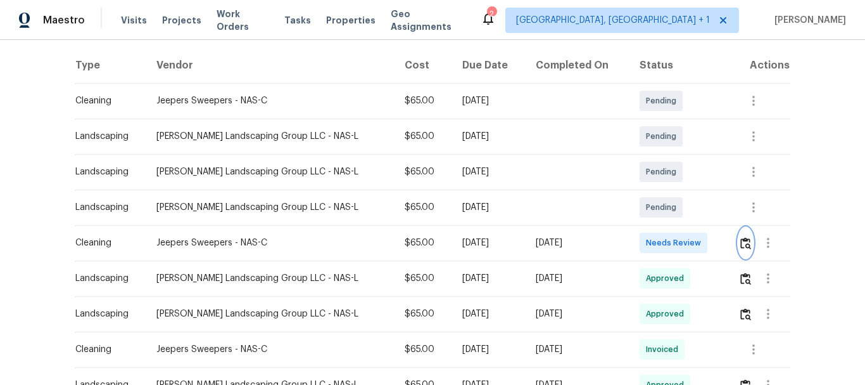
click at [741, 241] on img "button" at bounding box center [746, 243] width 11 height 12
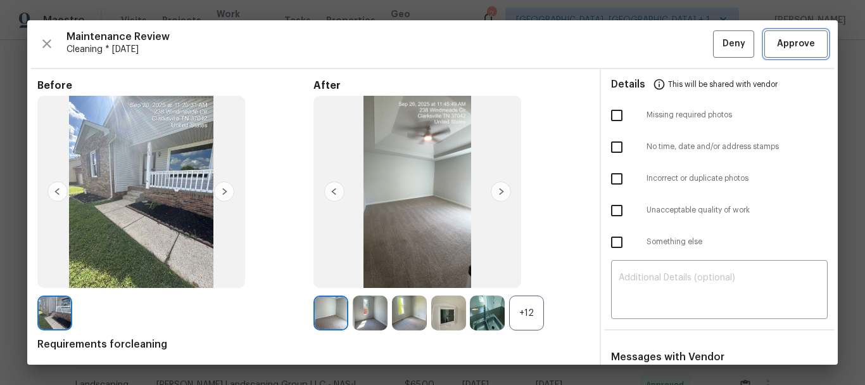
click at [783, 39] on span "Approve" at bounding box center [796, 44] width 38 height 16
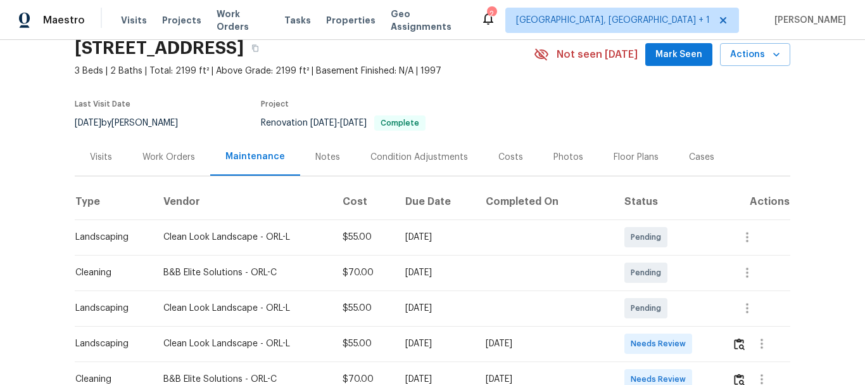
scroll to position [127, 0]
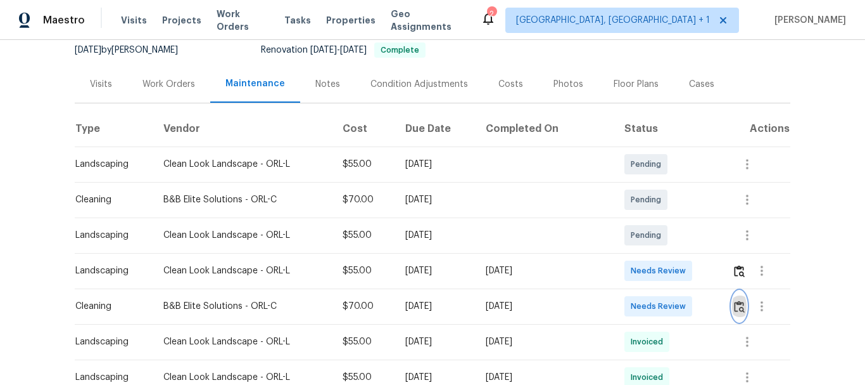
click at [737, 293] on button "button" at bounding box center [739, 306] width 15 height 30
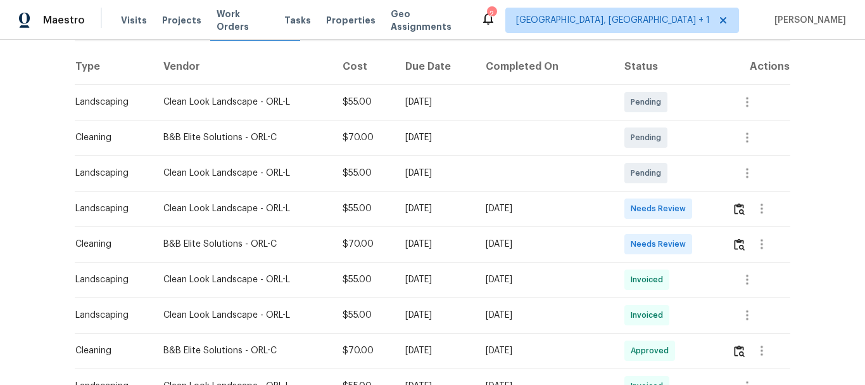
scroll to position [253, 0]
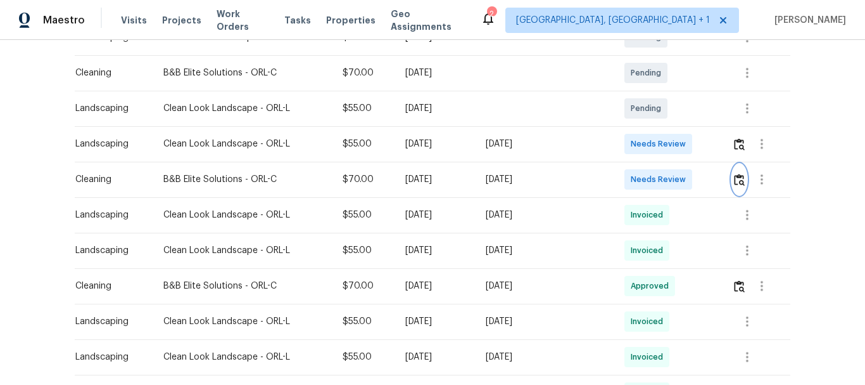
click at [734, 175] on img "button" at bounding box center [739, 180] width 11 height 12
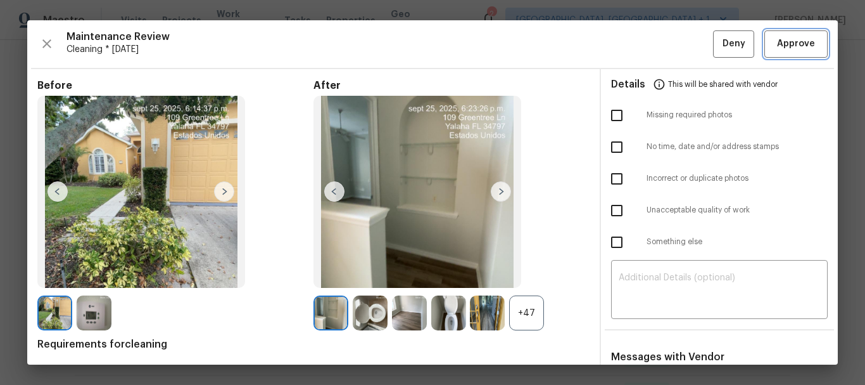
click at [801, 48] on span "Approve" at bounding box center [796, 44] width 38 height 16
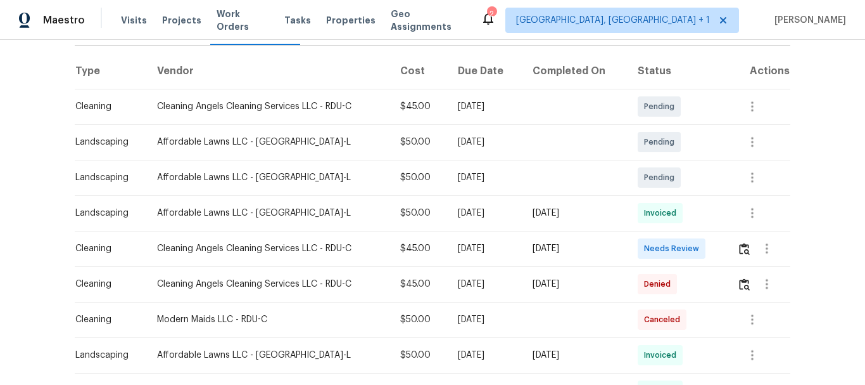
scroll to position [190, 0]
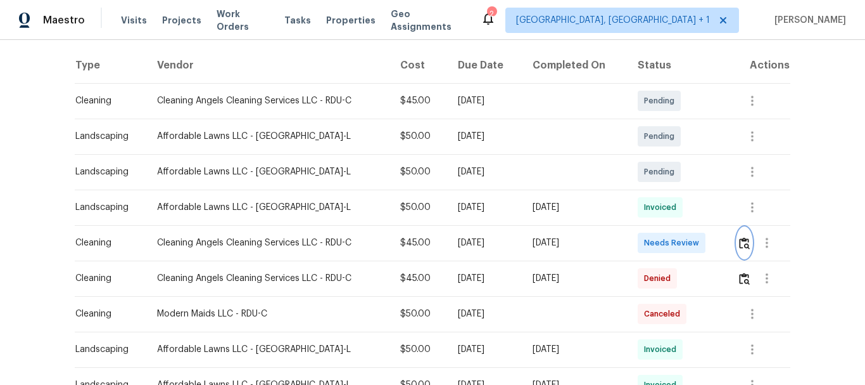
click at [739, 251] on button "button" at bounding box center [744, 242] width 15 height 30
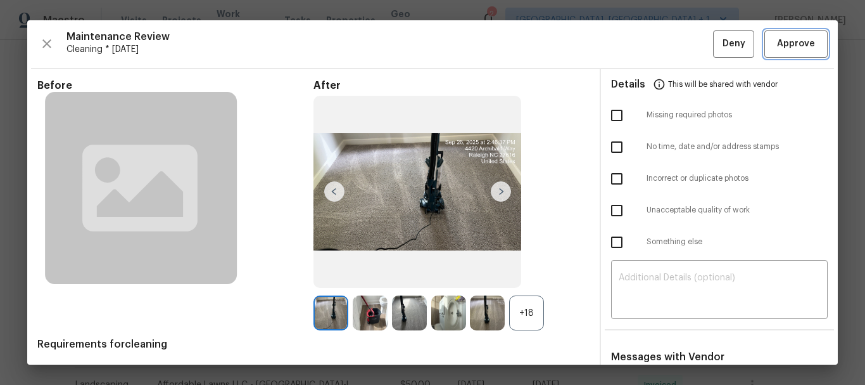
click at [794, 35] on button "Approve" at bounding box center [796, 43] width 63 height 27
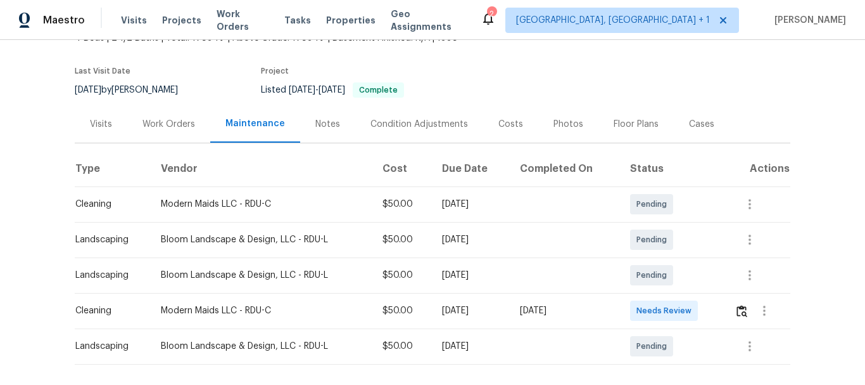
scroll to position [152, 0]
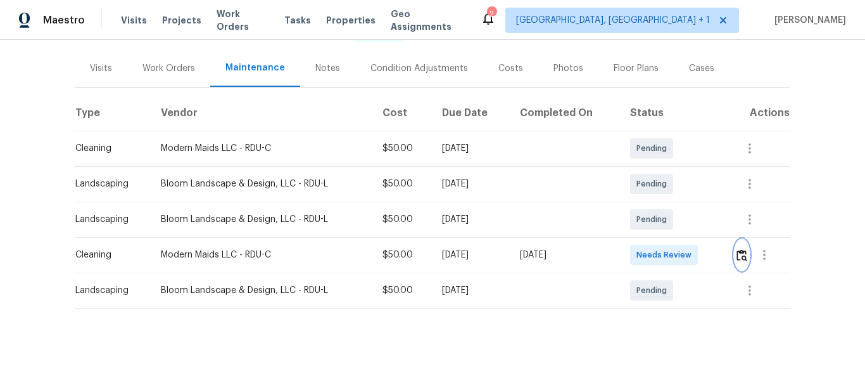
click at [741, 249] on img "button" at bounding box center [742, 255] width 11 height 12
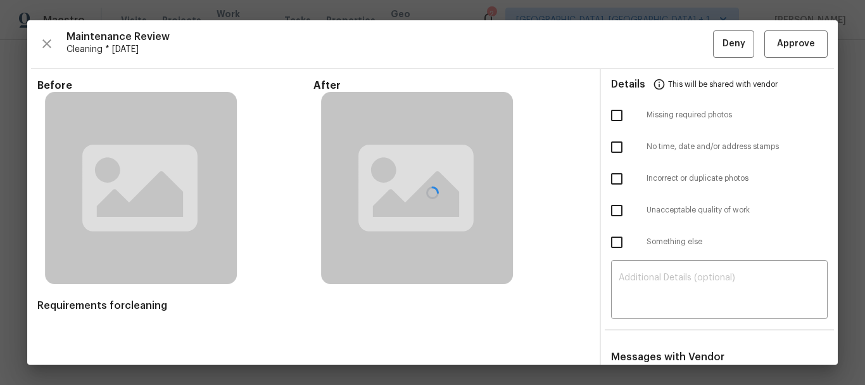
click at [781, 46] on div at bounding box center [432, 192] width 811 height 344
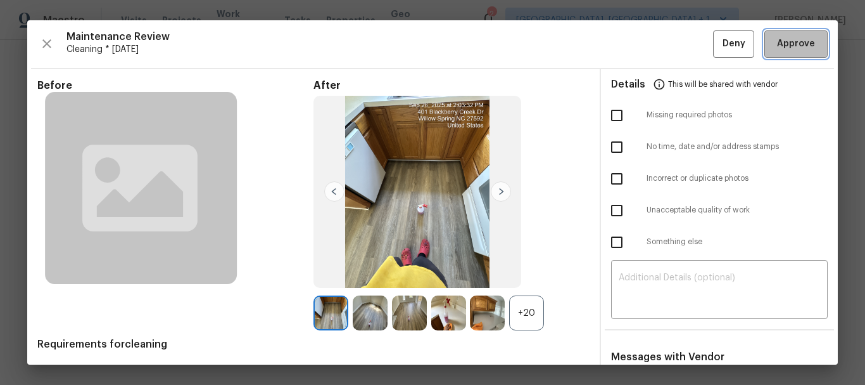
click at [786, 45] on span "Approve" at bounding box center [796, 44] width 38 height 16
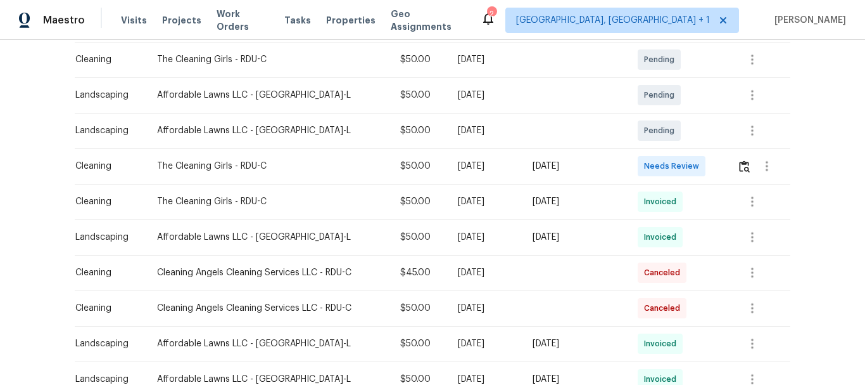
scroll to position [253, 0]
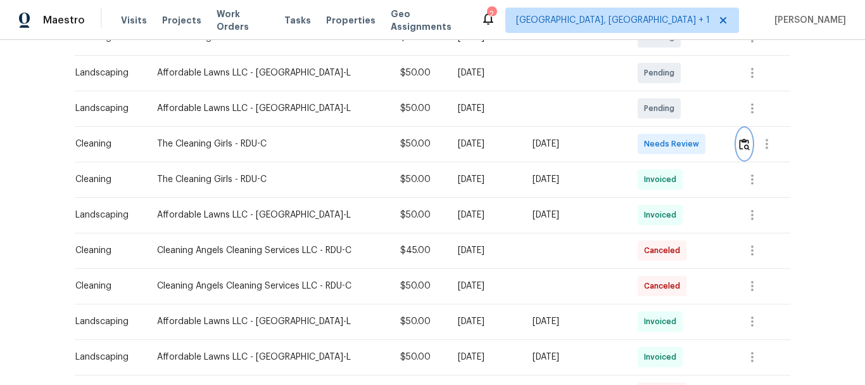
click at [737, 144] on button "button" at bounding box center [744, 144] width 15 height 30
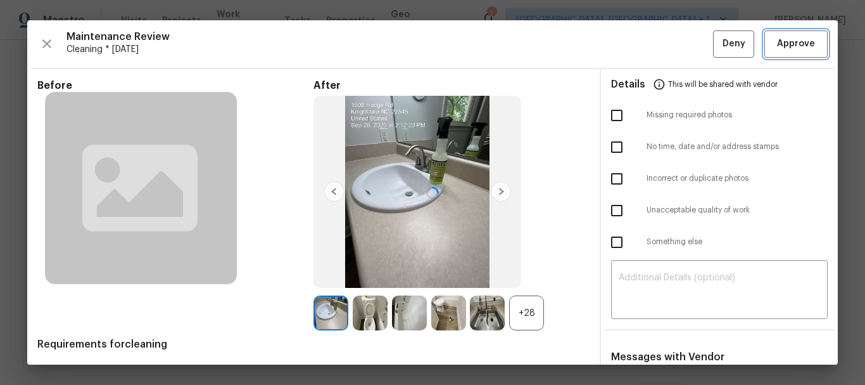
click at [789, 47] on span "Approve" at bounding box center [796, 44] width 38 height 16
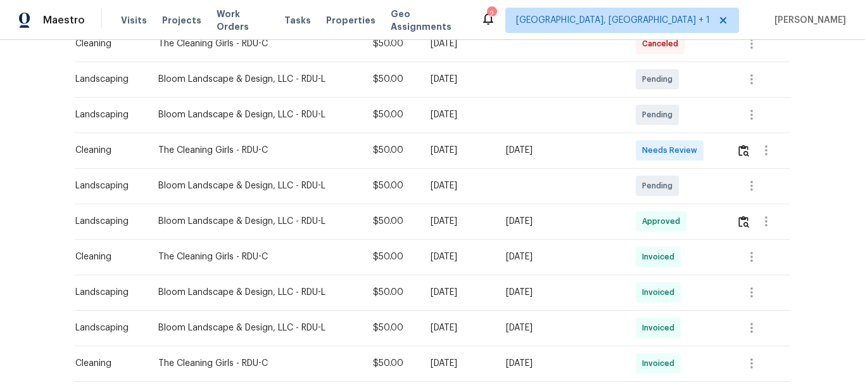
scroll to position [253, 0]
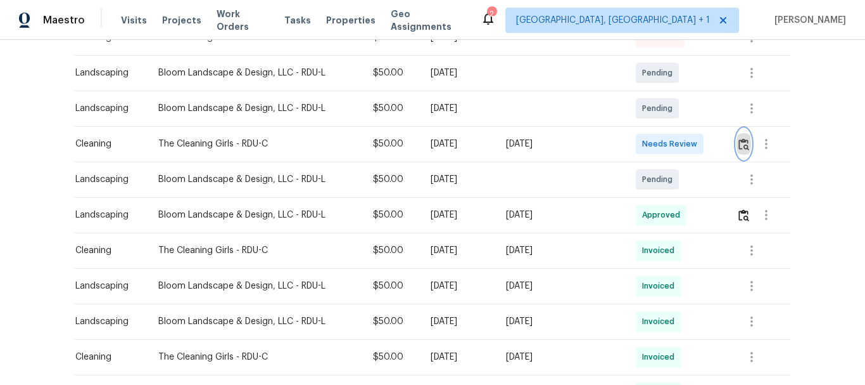
click at [739, 148] on img "button" at bounding box center [744, 144] width 11 height 12
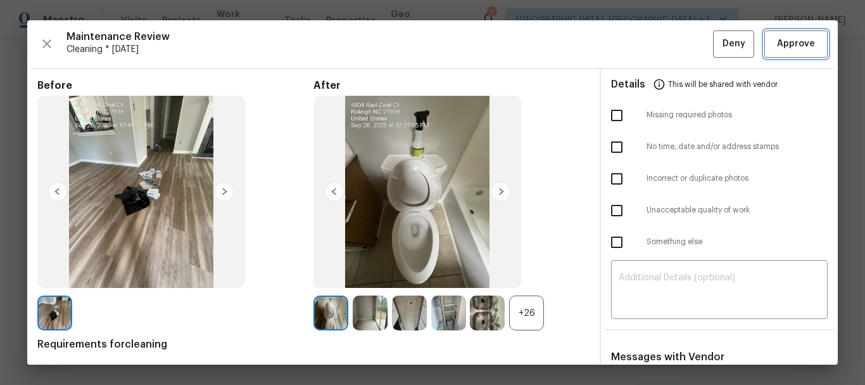
click at [808, 45] on span "Approve" at bounding box center [796, 44] width 43 height 16
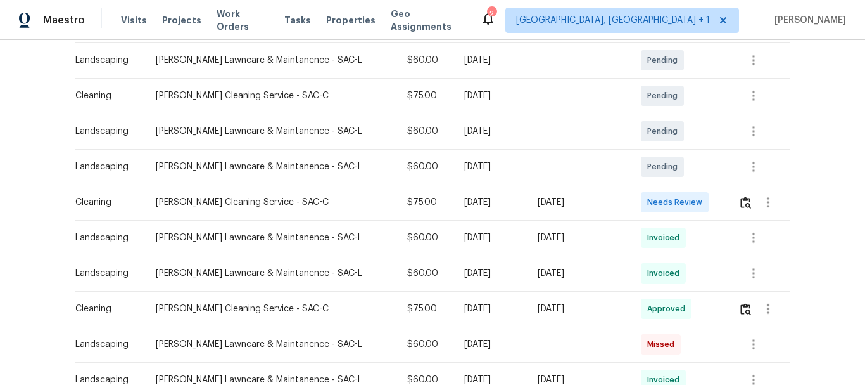
scroll to position [253, 0]
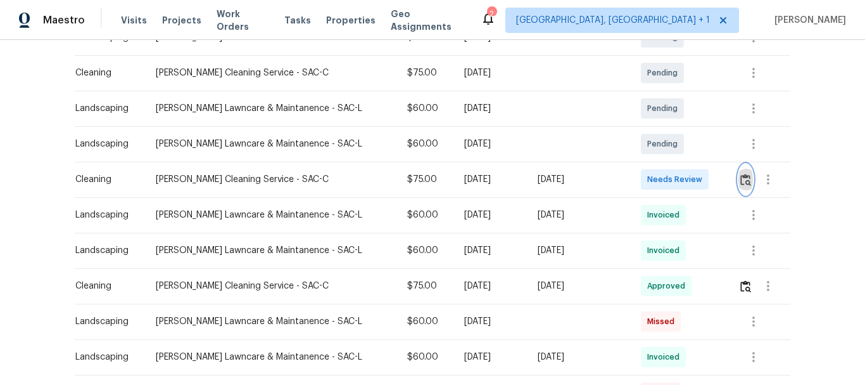
click at [739, 179] on button "button" at bounding box center [746, 179] width 15 height 30
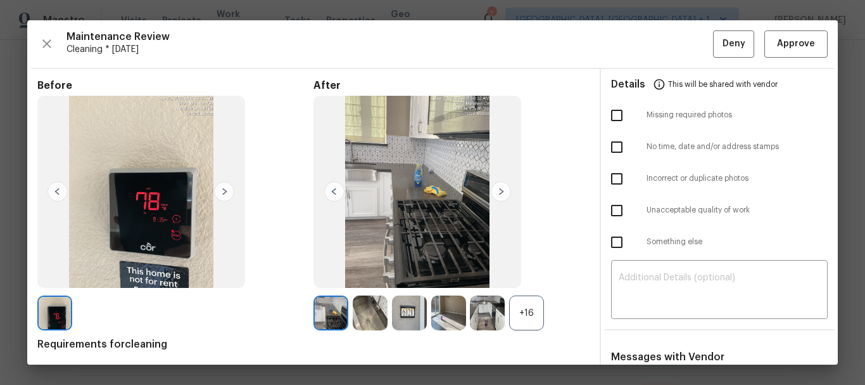
click at [780, 46] on div at bounding box center [432, 192] width 811 height 344
click at [780, 46] on span "Approve" at bounding box center [796, 44] width 38 height 16
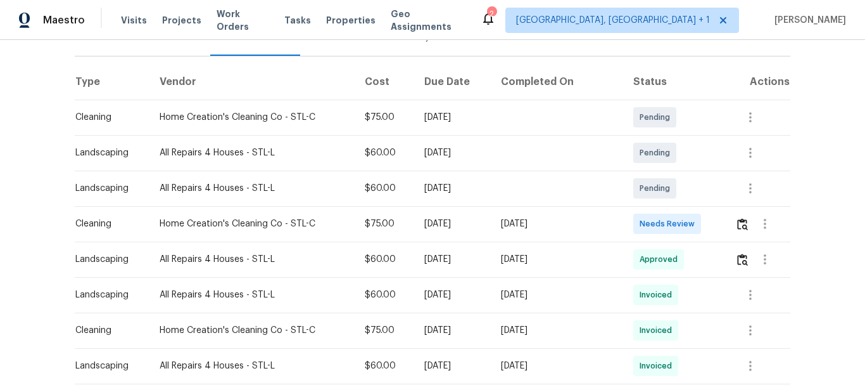
scroll to position [253, 0]
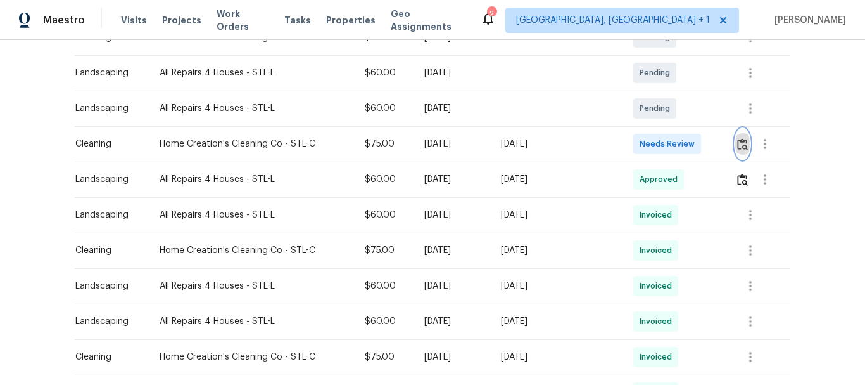
click at [743, 148] on img "button" at bounding box center [742, 144] width 11 height 12
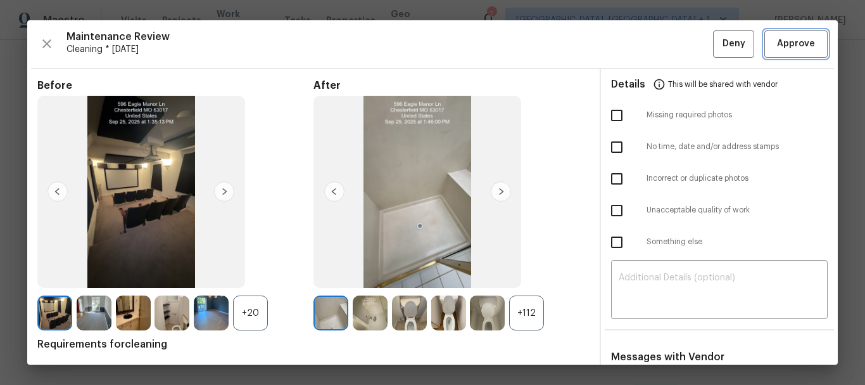
click at [810, 51] on button "Approve" at bounding box center [796, 43] width 63 height 27
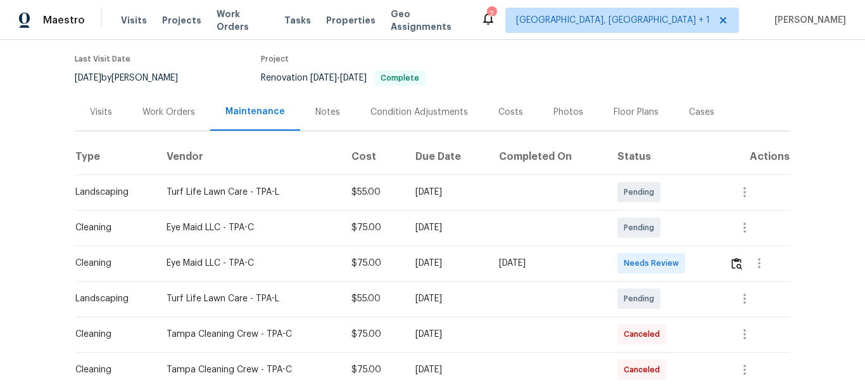
scroll to position [190, 0]
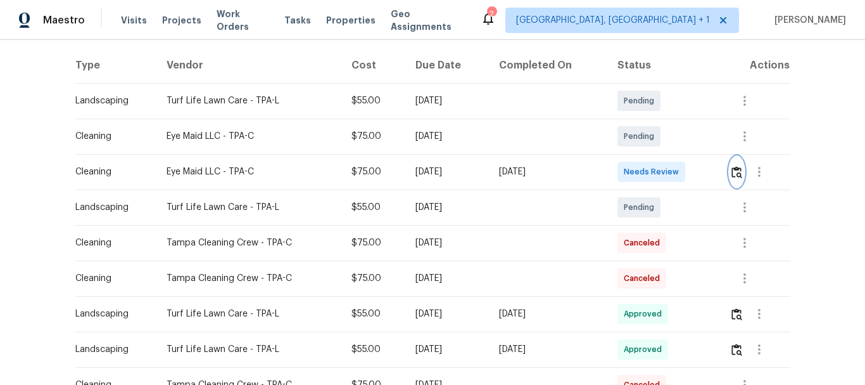
click at [735, 168] on img "button" at bounding box center [737, 172] width 11 height 12
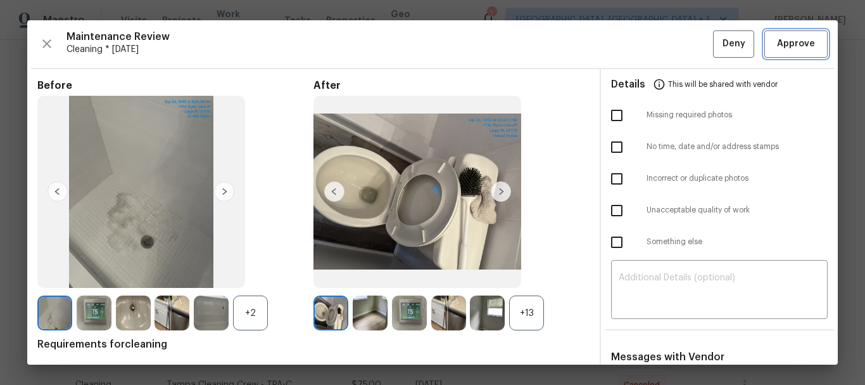
click at [789, 39] on span "Approve" at bounding box center [796, 44] width 38 height 16
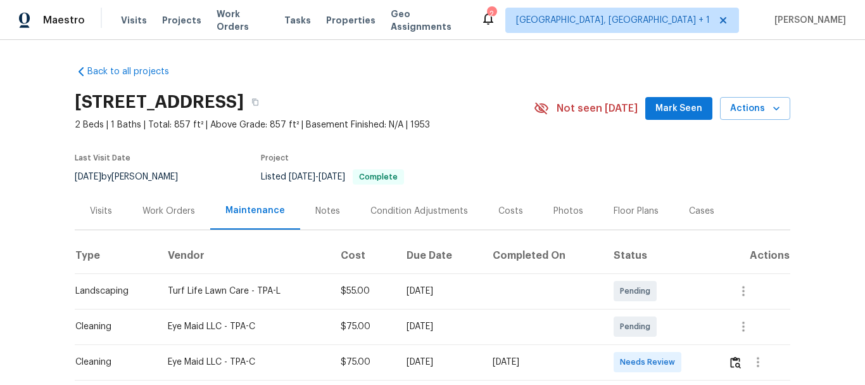
scroll to position [190, 0]
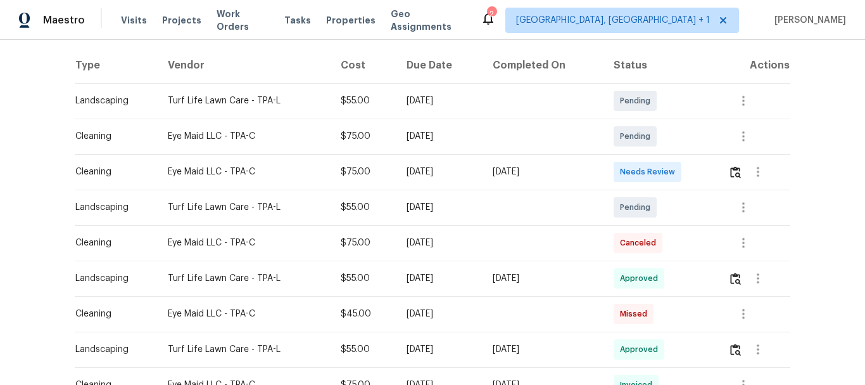
click at [726, 165] on td at bounding box center [754, 171] width 72 height 35
click at [737, 169] on img "button" at bounding box center [735, 172] width 11 height 12
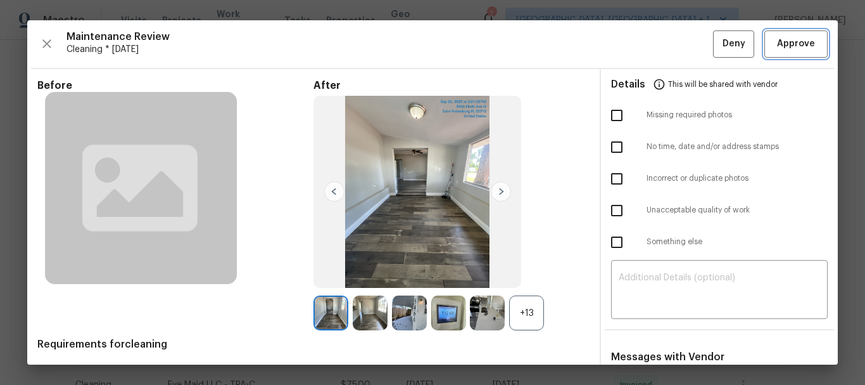
click at [800, 50] on span "Approve" at bounding box center [796, 44] width 38 height 16
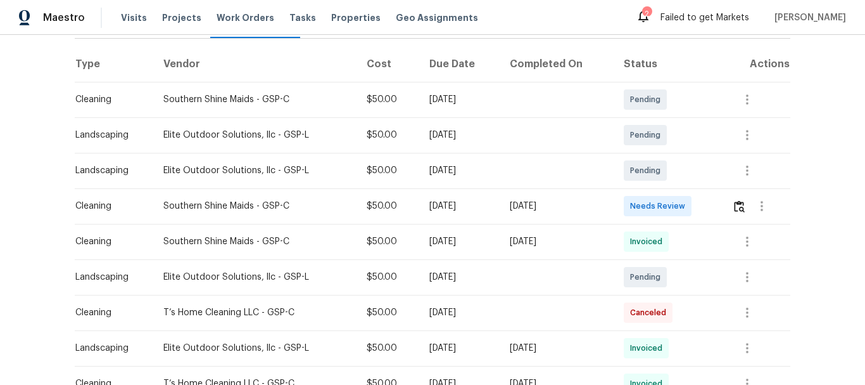
scroll to position [253, 0]
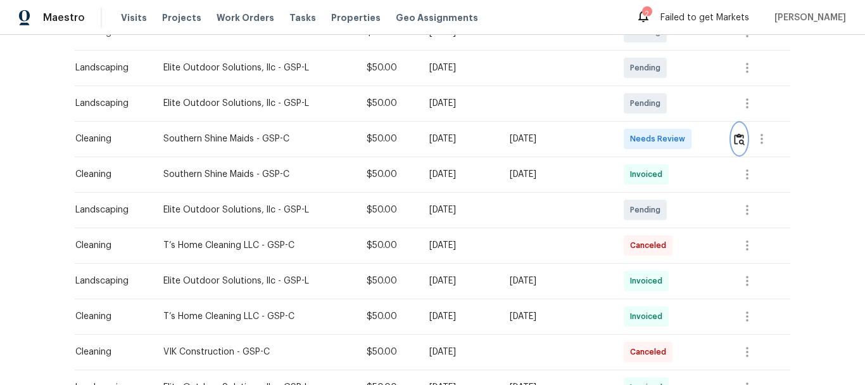
click at [737, 138] on img "button" at bounding box center [739, 139] width 11 height 12
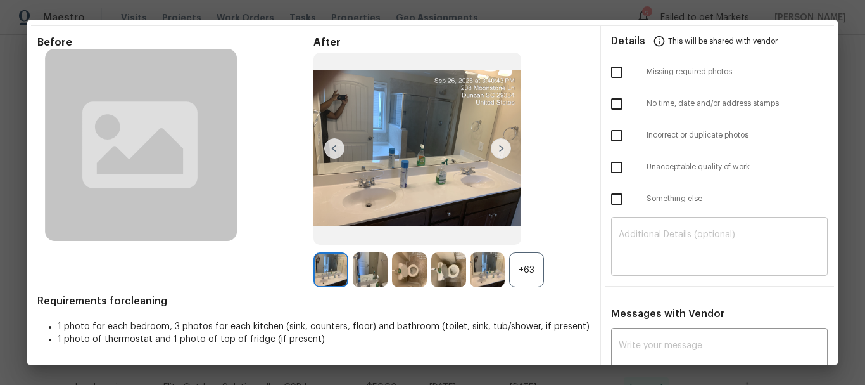
scroll to position [63, 0]
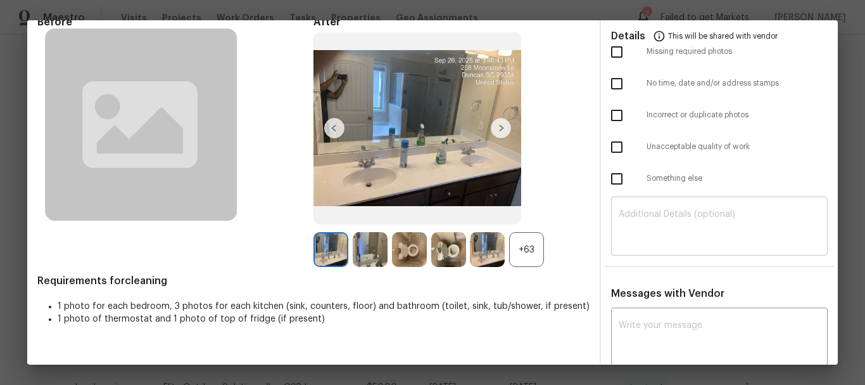
click at [677, 200] on div "​" at bounding box center [719, 228] width 217 height 56
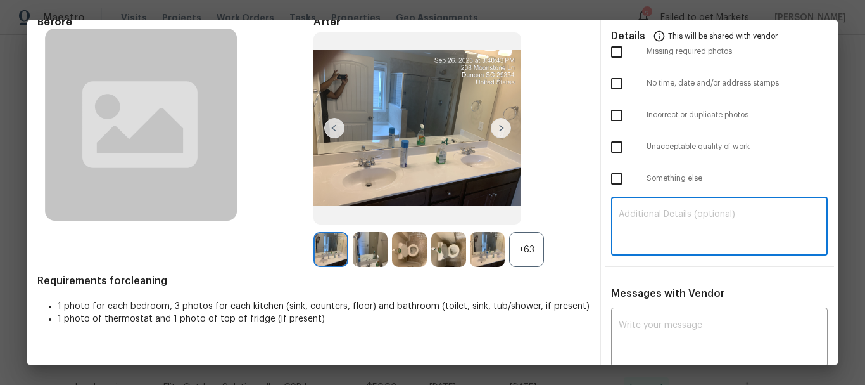
paste textarea "Maintenance Audit Team: Hello! Unfortunately, this cleaning visit completed on …"
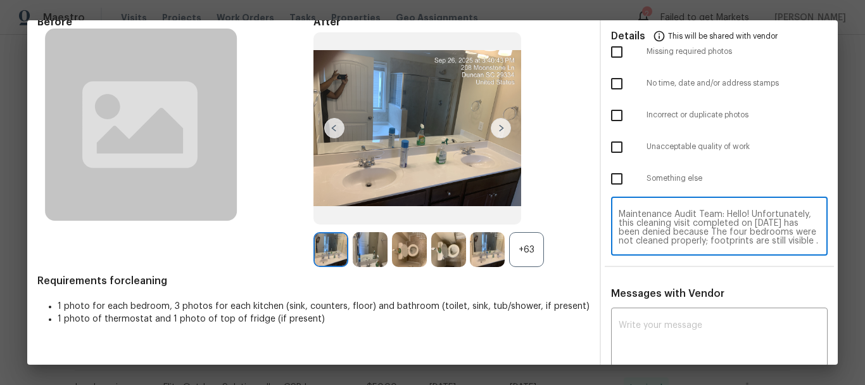
scroll to position [106, 0]
type textarea "Maintenance Audit Team: Hello! Unfortunately, this cleaning visit completed on …"
click at [664, 335] on textarea at bounding box center [719, 338] width 201 height 35
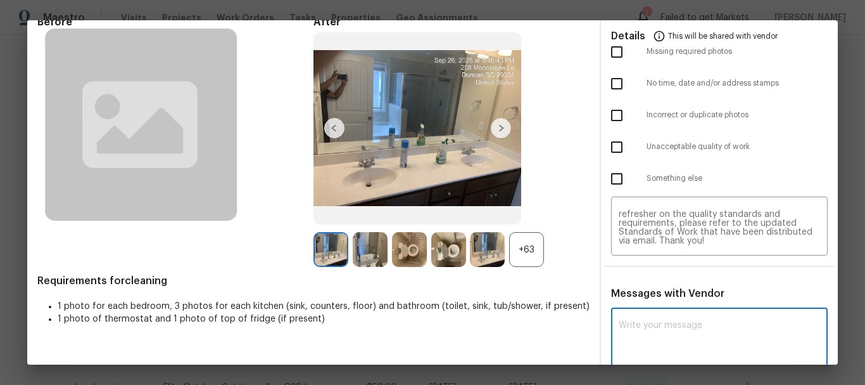
paste textarea "Maintenance Audit Team: Hello! Unfortunately, this cleaning visit completed on …"
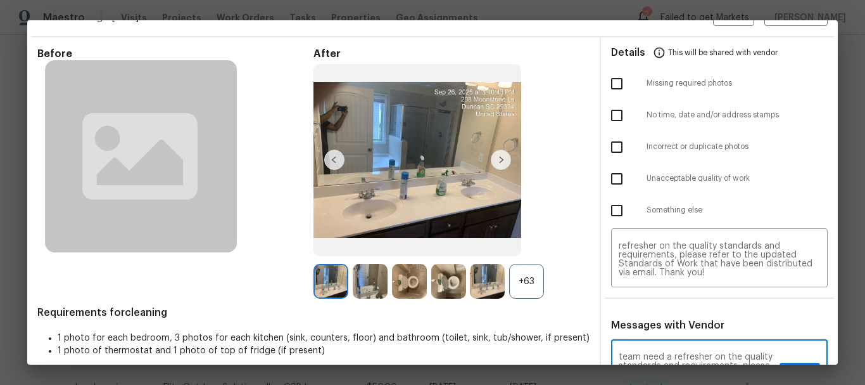
scroll to position [0, 0]
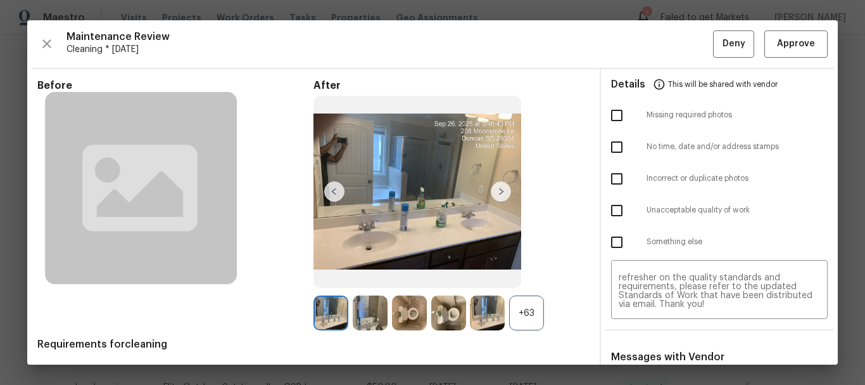
type textarea "Maintenance Audit Team: Hello! Unfortunately, this cleaning visit completed on …"
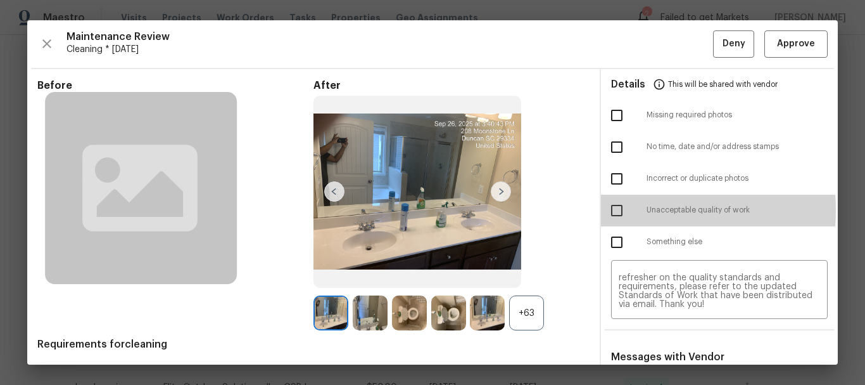
click at [609, 210] on input "checkbox" at bounding box center [617, 210] width 27 height 27
checkbox input "true"
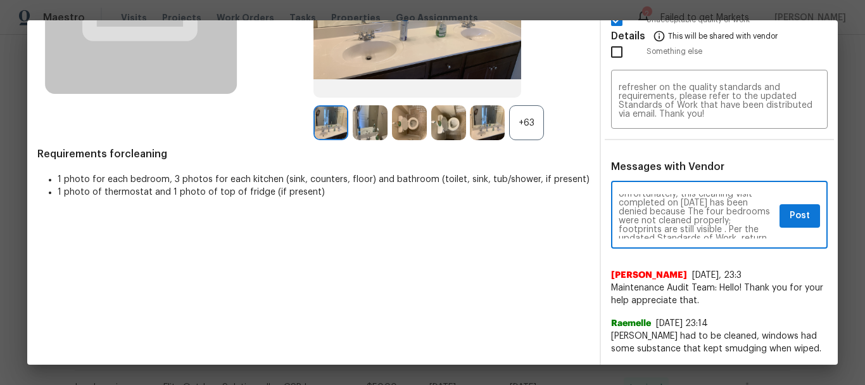
scroll to position [25, 0]
click at [802, 216] on button "Post" at bounding box center [800, 215] width 41 height 23
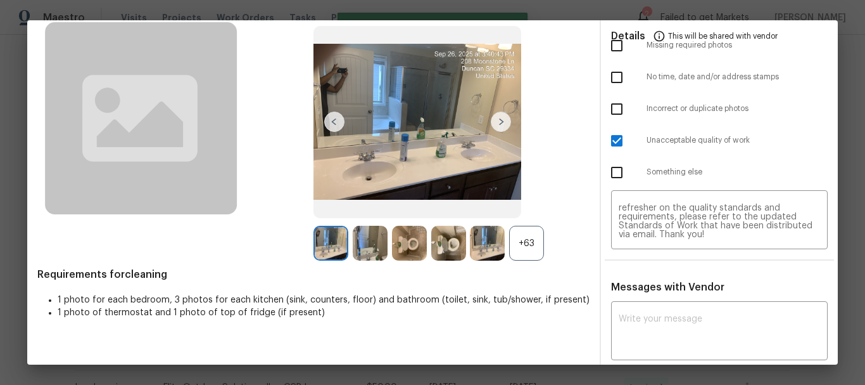
scroll to position [0, 0]
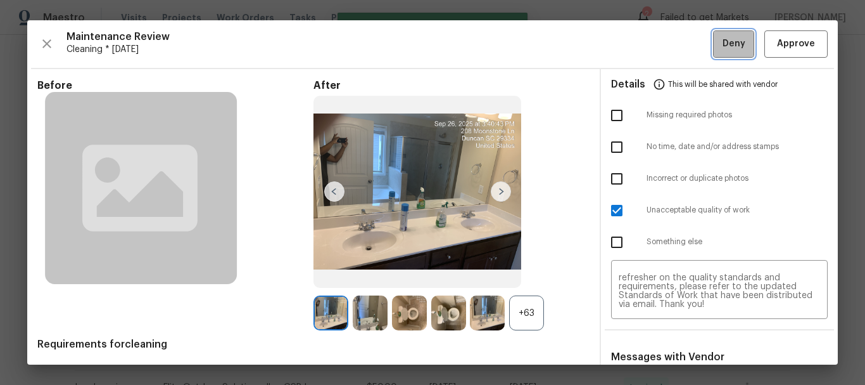
click at [736, 37] on button "Deny" at bounding box center [733, 43] width 41 height 27
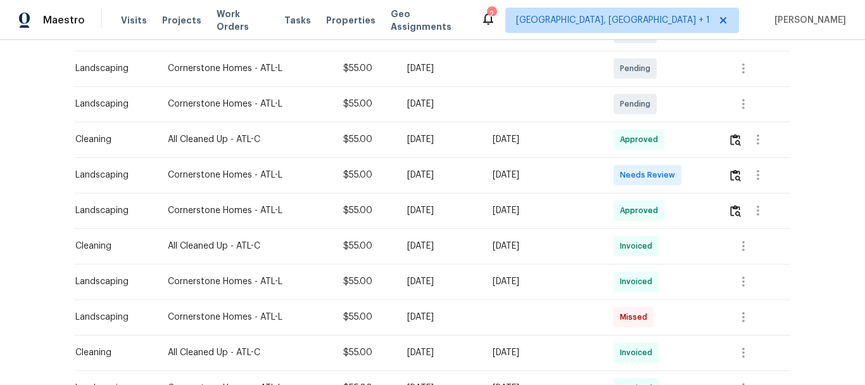
scroll to position [253, 0]
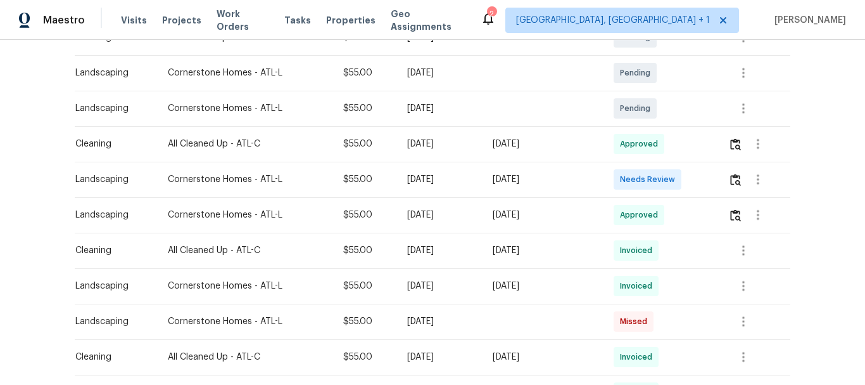
click at [726, 171] on td at bounding box center [754, 179] width 72 height 35
click at [730, 175] on img "button" at bounding box center [735, 180] width 11 height 12
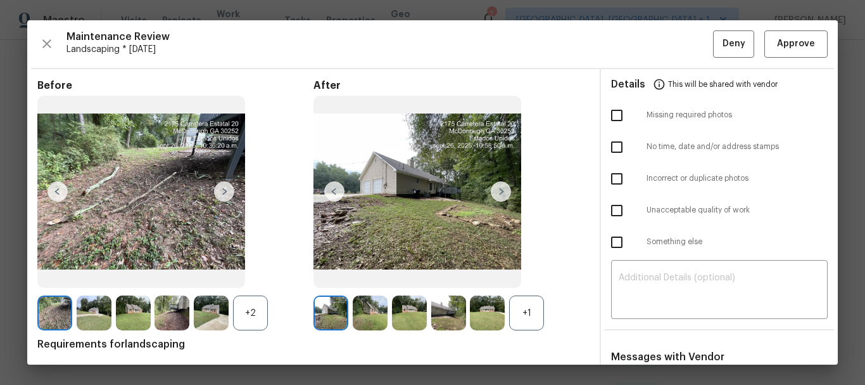
click at [785, 24] on div "Maintenance Review Landscaping * Mon, Sep 22 Deny Approve Before +2 After +1 Re…" at bounding box center [432, 192] width 811 height 344
click at [782, 43] on span "Approve" at bounding box center [796, 44] width 38 height 16
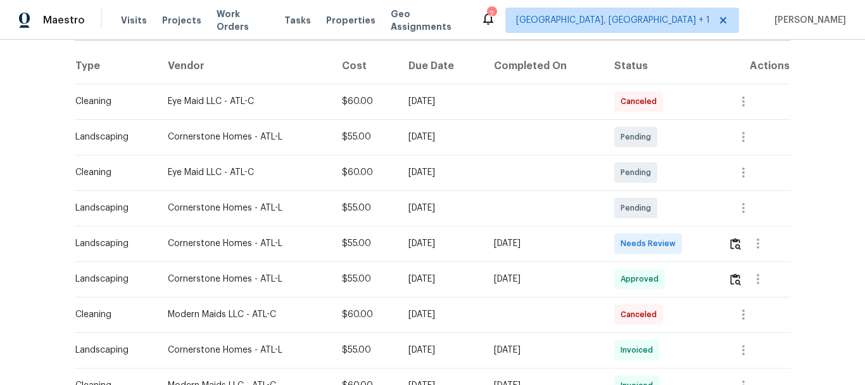
scroll to position [190, 0]
click at [731, 237] on img "button" at bounding box center [735, 243] width 11 height 12
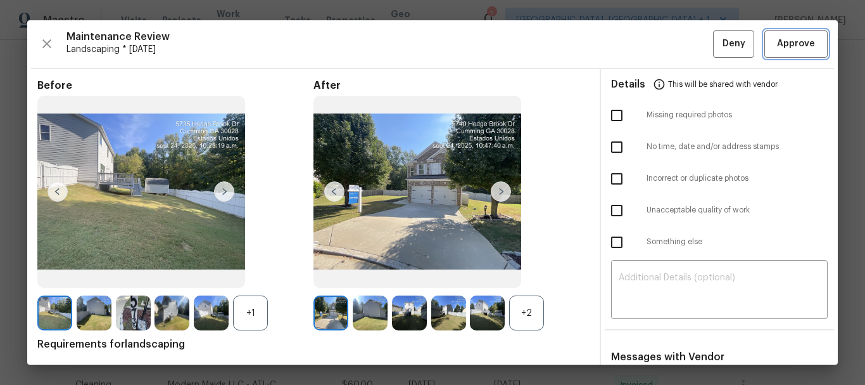
click at [783, 40] on span "Approve" at bounding box center [796, 44] width 38 height 16
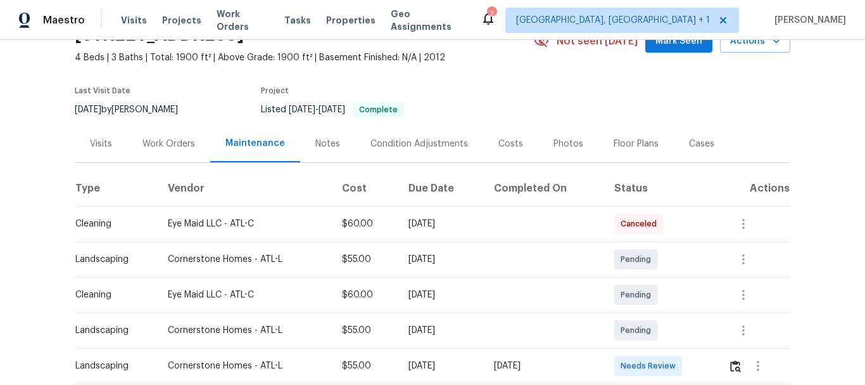
scroll to position [190, 0]
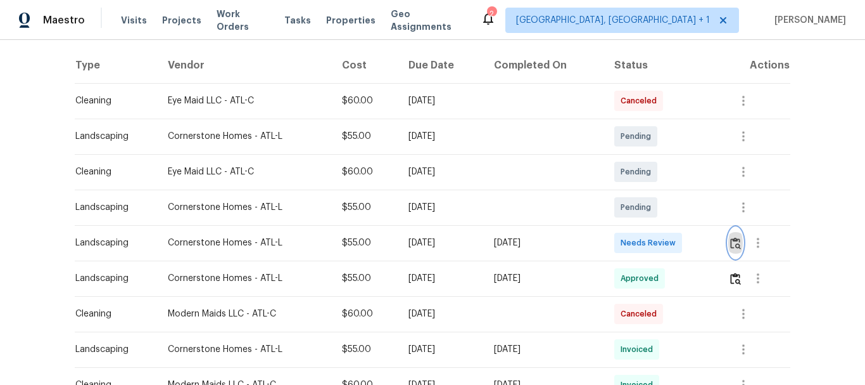
click at [729, 245] on button "button" at bounding box center [736, 242] width 15 height 30
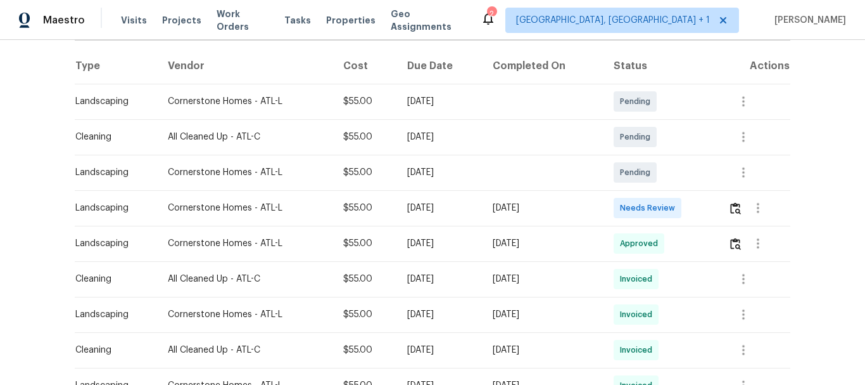
scroll to position [190, 0]
click at [731, 198] on button "button" at bounding box center [736, 207] width 15 height 30
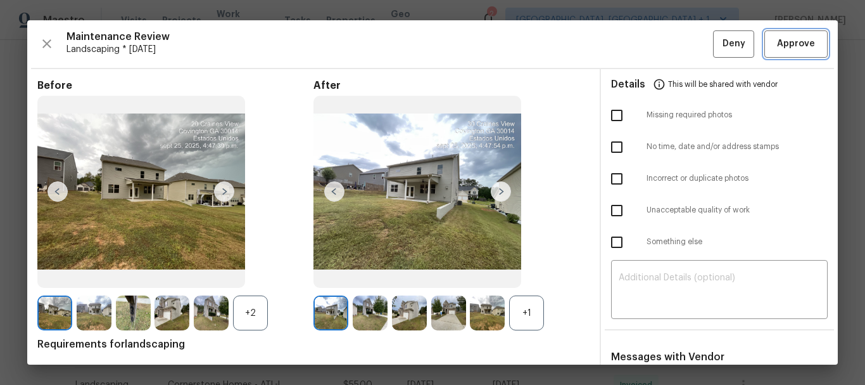
click at [789, 46] on span "Approve" at bounding box center [796, 44] width 38 height 16
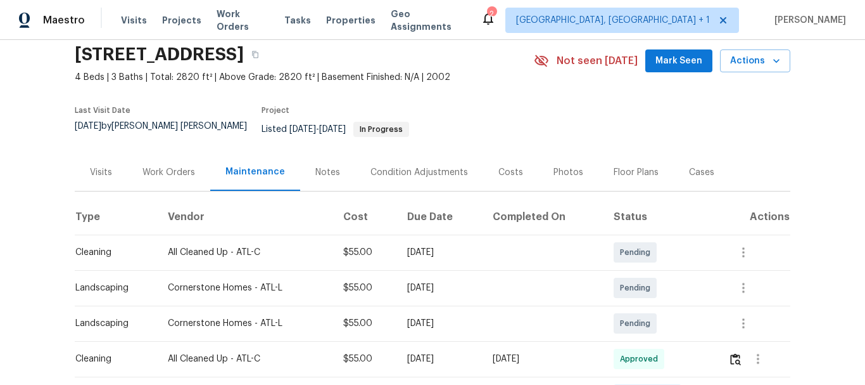
scroll to position [127, 0]
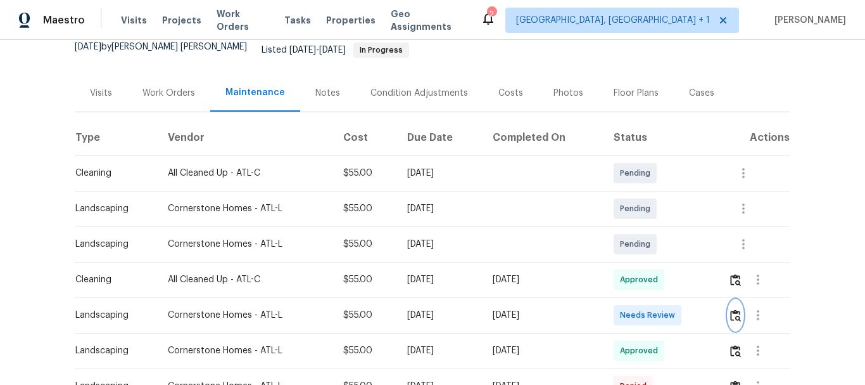
click at [732, 309] on img "button" at bounding box center [735, 315] width 11 height 12
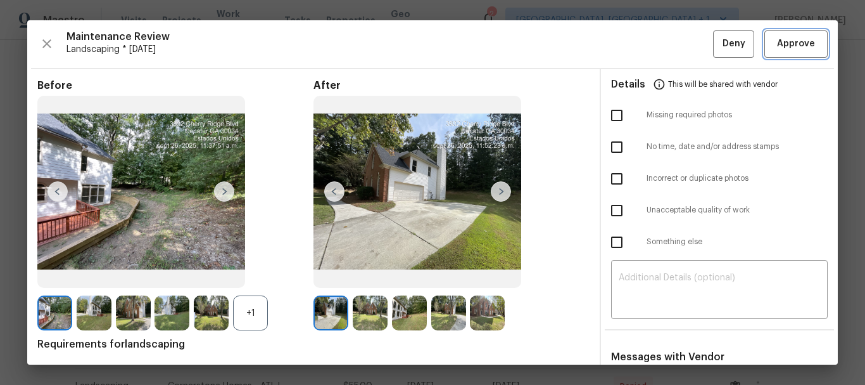
click at [780, 46] on span "Approve" at bounding box center [796, 44] width 38 height 16
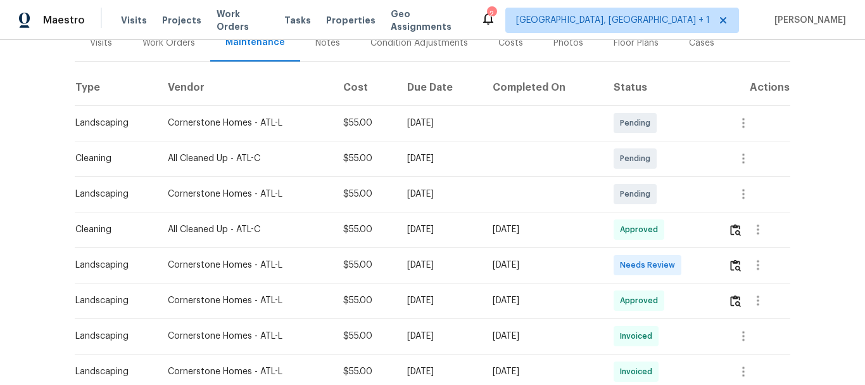
scroll to position [190, 0]
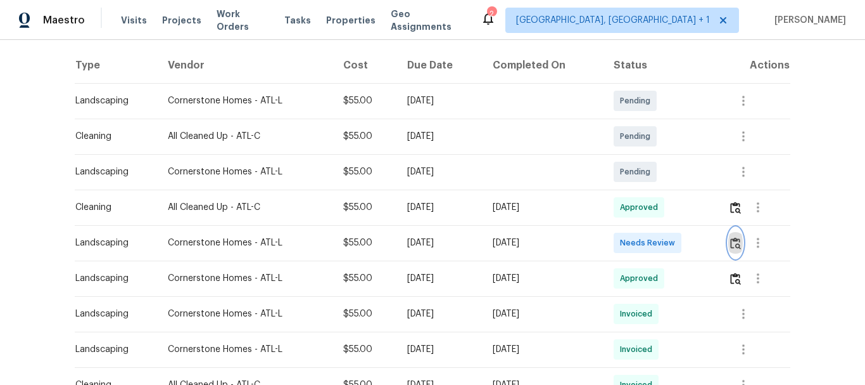
click at [734, 237] on img "button" at bounding box center [735, 243] width 11 height 12
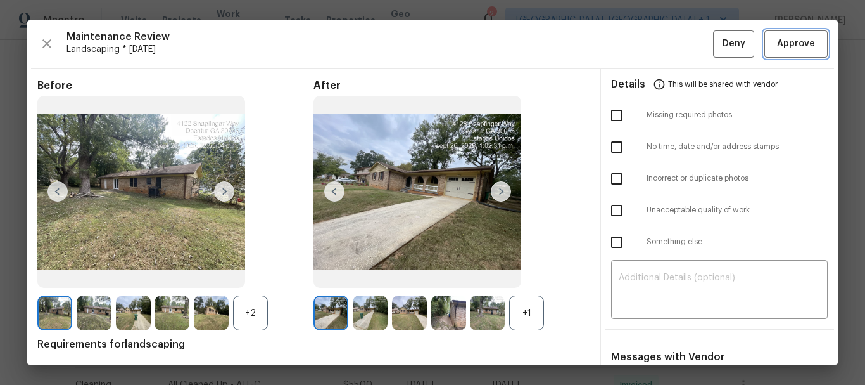
click at [791, 49] on span "Approve" at bounding box center [796, 44] width 38 height 16
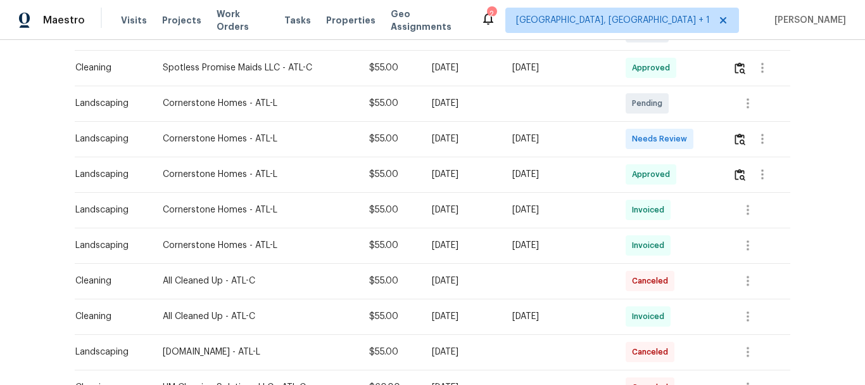
scroll to position [317, 0]
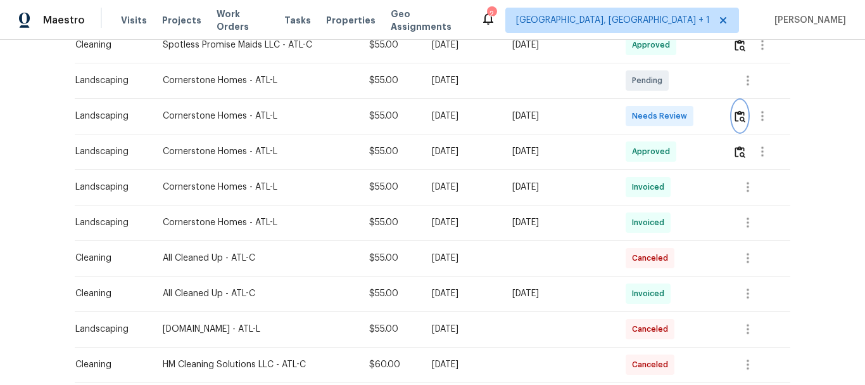
click at [733, 112] on button "button" at bounding box center [740, 116] width 15 height 30
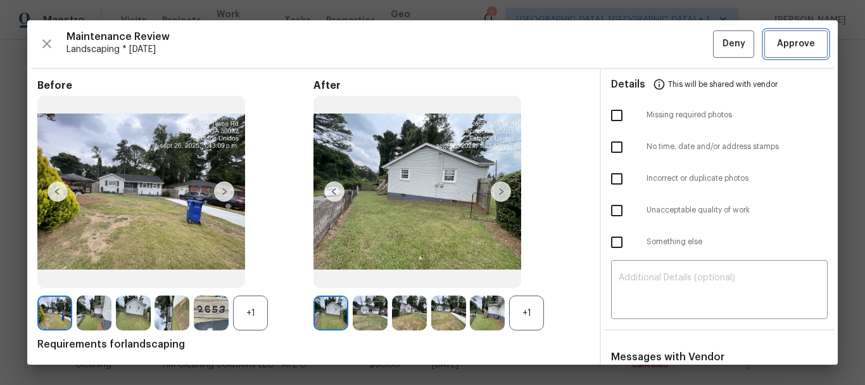
click at [780, 49] on span "Approve" at bounding box center [796, 44] width 38 height 16
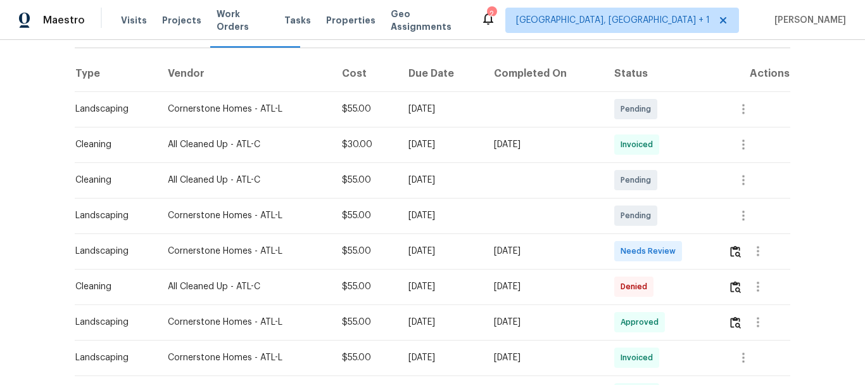
scroll to position [253, 0]
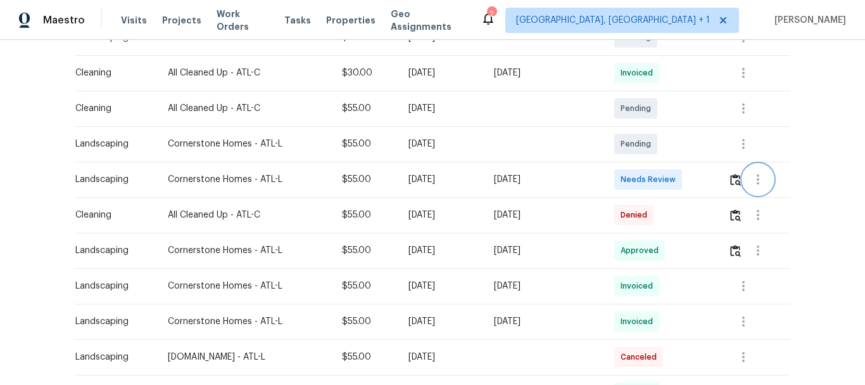
click at [746, 183] on button "button" at bounding box center [758, 179] width 30 height 30
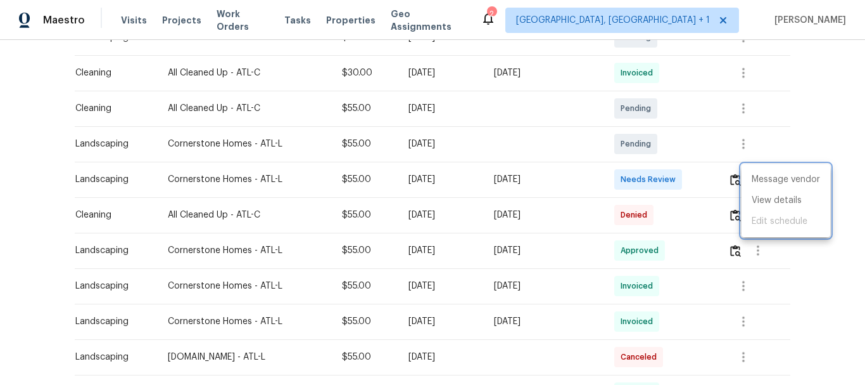
click at [729, 182] on div at bounding box center [432, 192] width 865 height 385
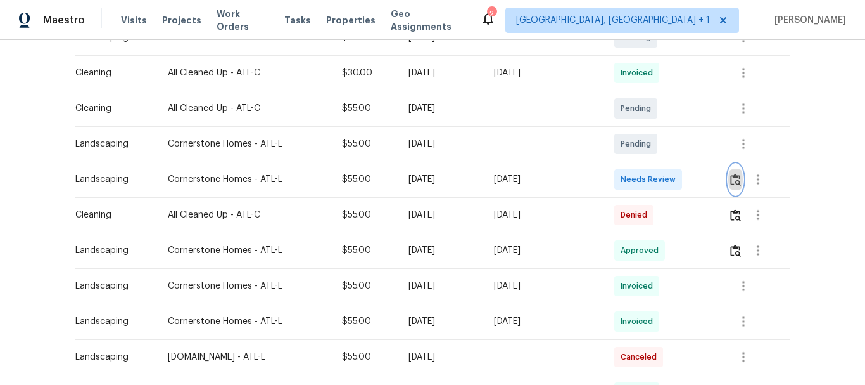
click at [732, 182] on img "button" at bounding box center [735, 180] width 11 height 12
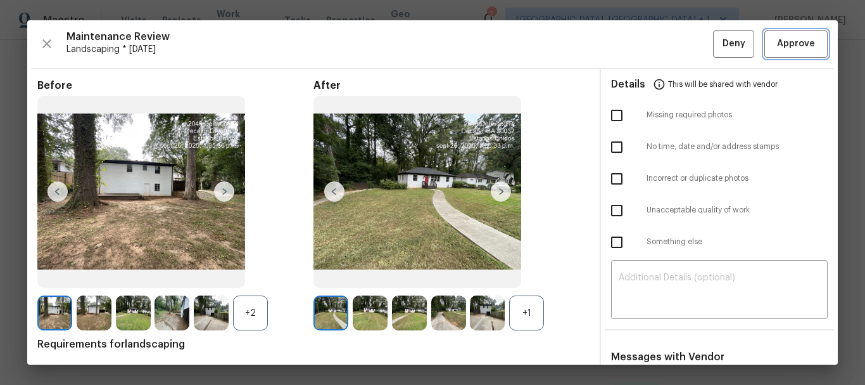
click at [777, 45] on span "Approve" at bounding box center [796, 44] width 38 height 16
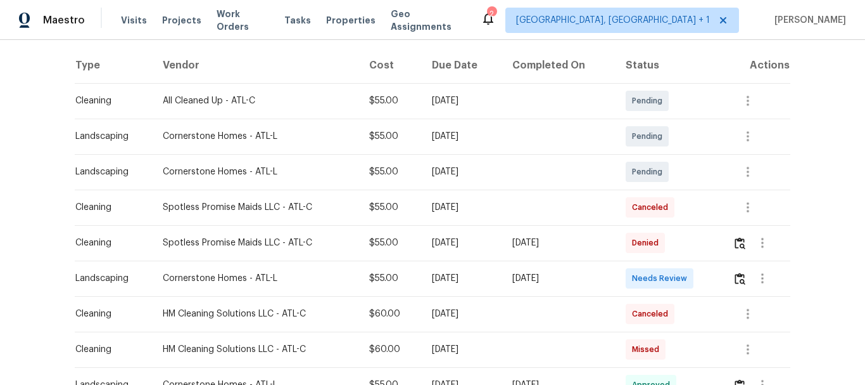
scroll to position [253, 0]
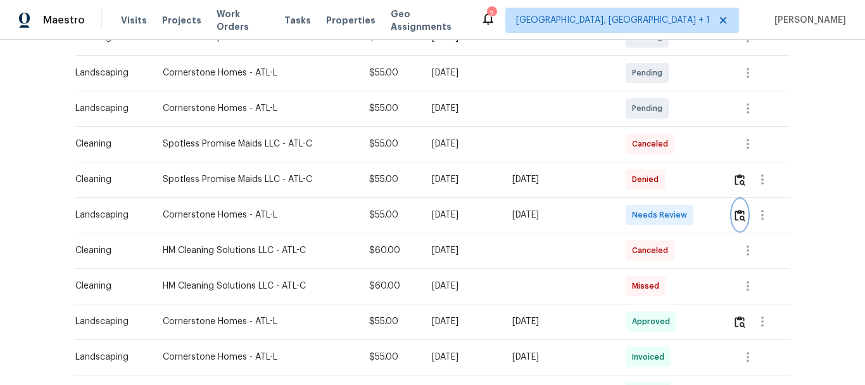
click at [737, 210] on img "button" at bounding box center [740, 215] width 11 height 12
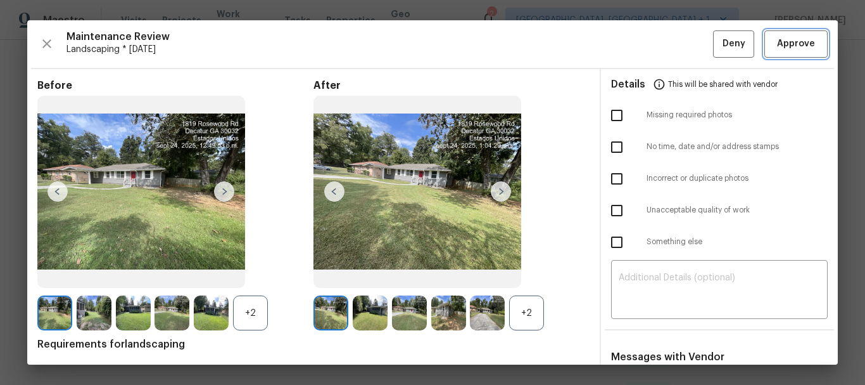
click at [798, 50] on span "Approve" at bounding box center [796, 44] width 38 height 16
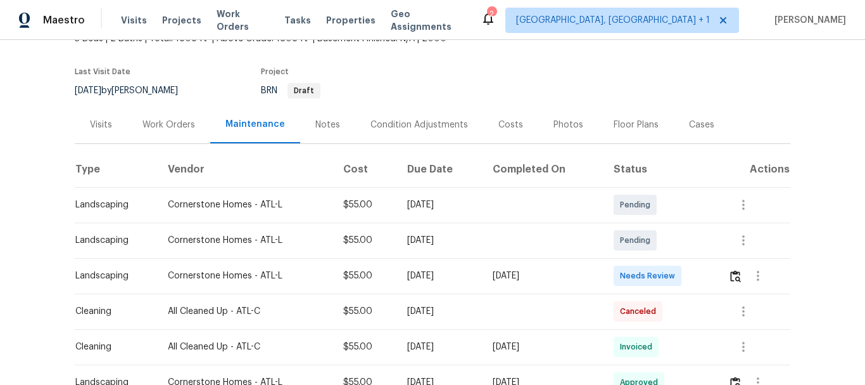
scroll to position [190, 0]
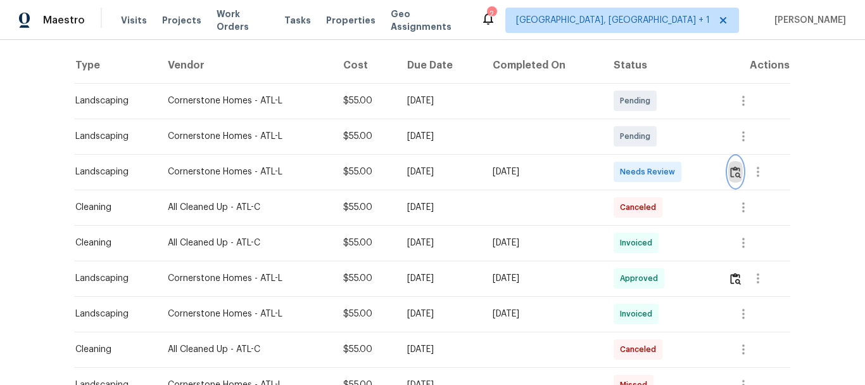
click at [732, 169] on img "button" at bounding box center [735, 172] width 11 height 12
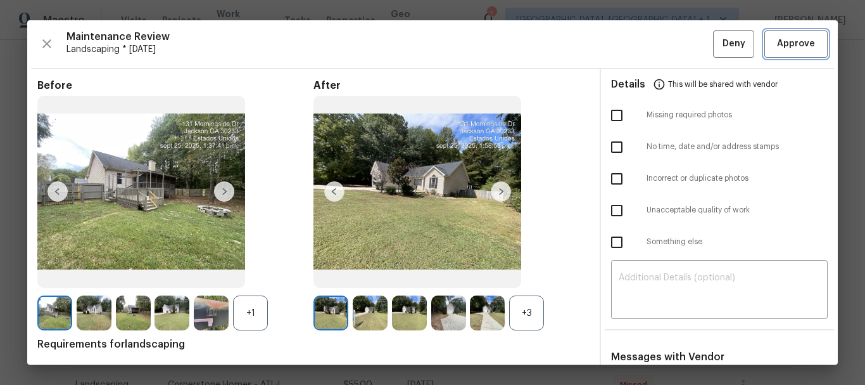
click at [782, 35] on button "Approve" at bounding box center [796, 43] width 63 height 27
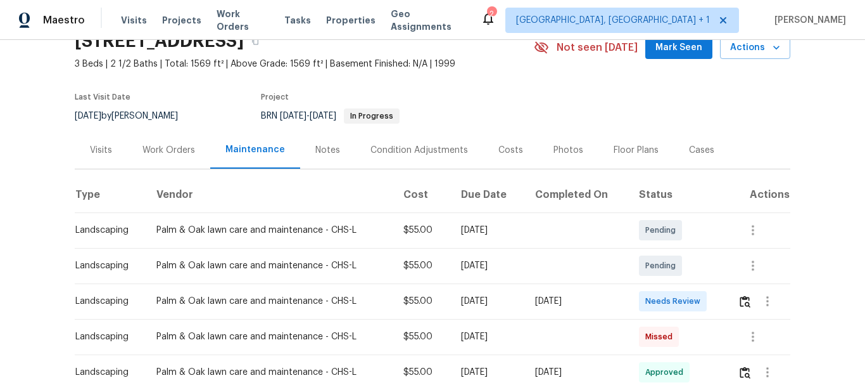
scroll to position [127, 0]
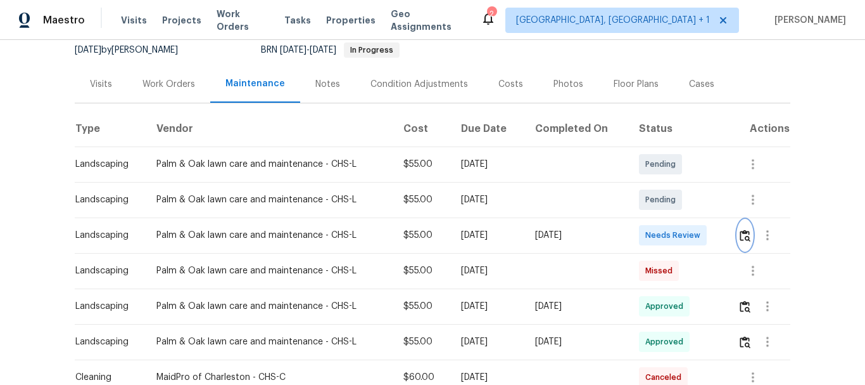
click at [743, 234] on img "button" at bounding box center [745, 235] width 11 height 12
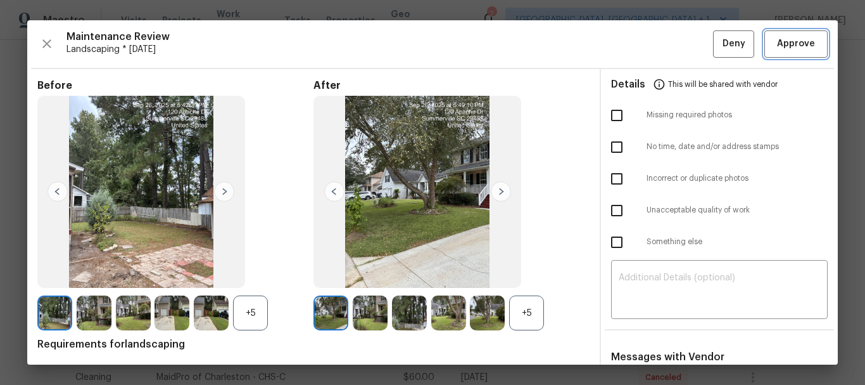
click at [798, 38] on span "Approve" at bounding box center [796, 44] width 38 height 16
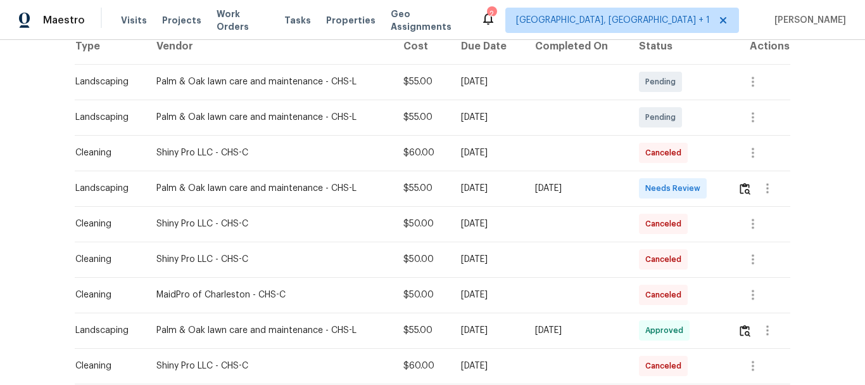
scroll to position [317, 0]
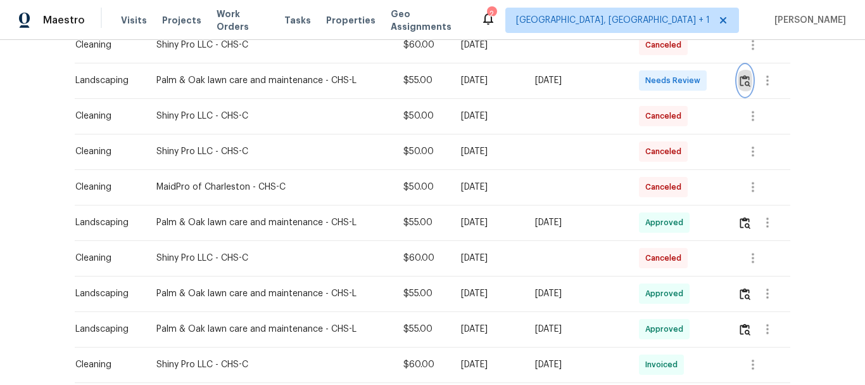
click at [742, 84] on img "button" at bounding box center [745, 81] width 11 height 12
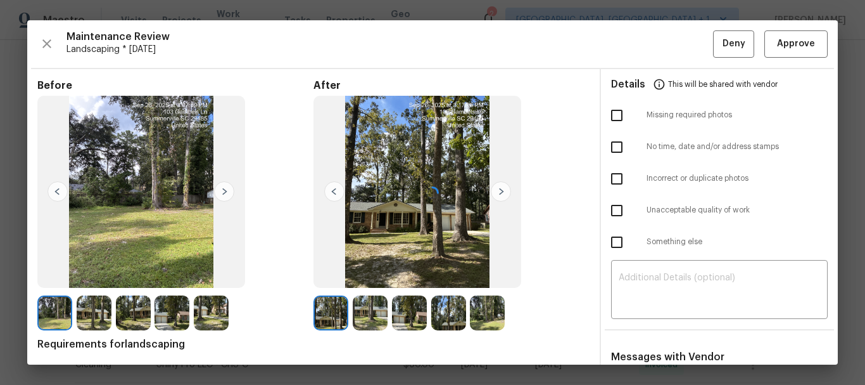
click at [788, 46] on div at bounding box center [432, 192] width 811 height 344
click at [788, 46] on span "Approve" at bounding box center [796, 44] width 38 height 16
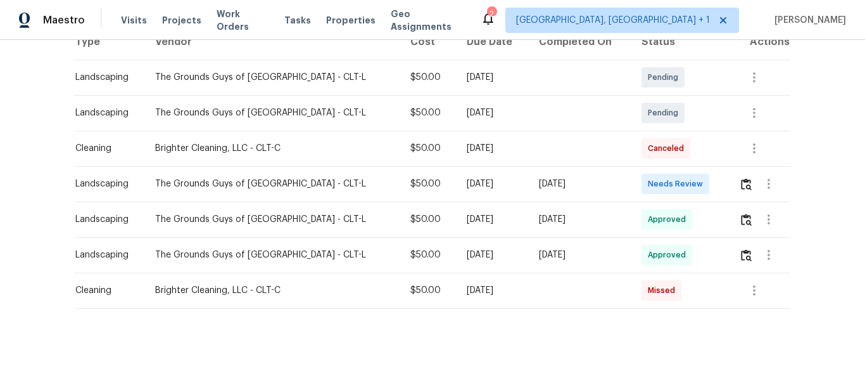
scroll to position [223, 0]
click at [741, 178] on img "button" at bounding box center [746, 184] width 11 height 12
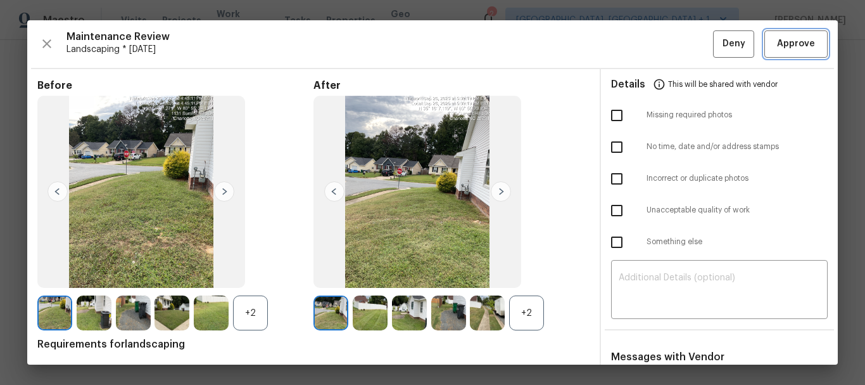
click at [785, 41] on span "Approve" at bounding box center [796, 44] width 38 height 16
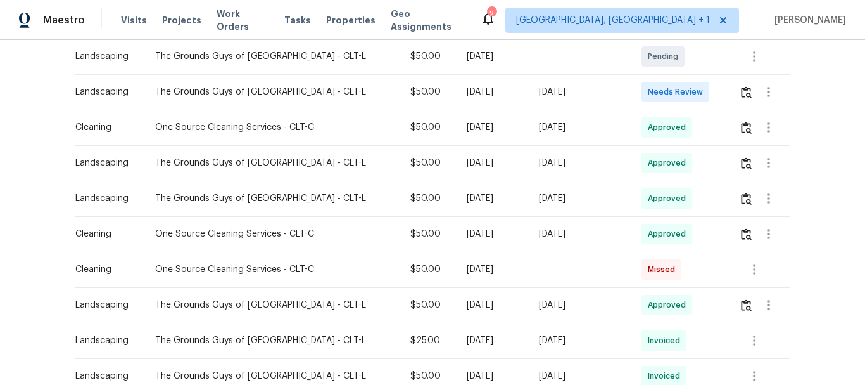
scroll to position [317, 0]
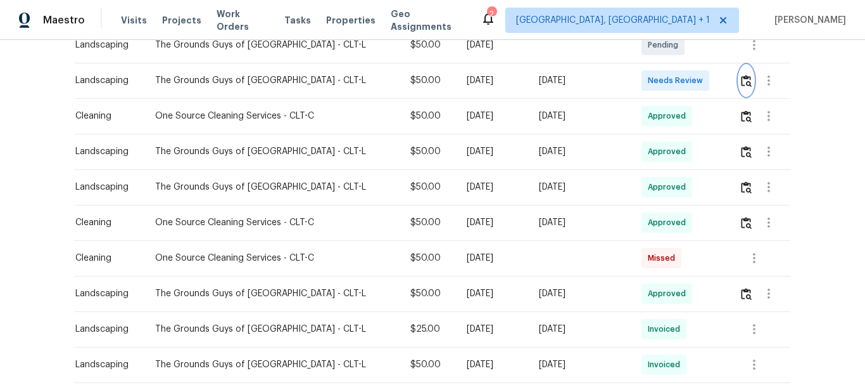
click at [741, 76] on img "button" at bounding box center [746, 81] width 11 height 12
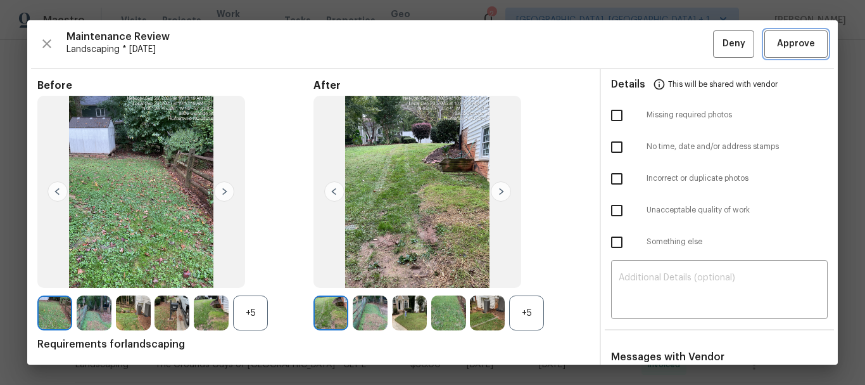
click at [784, 31] on button "Approve" at bounding box center [796, 43] width 63 height 27
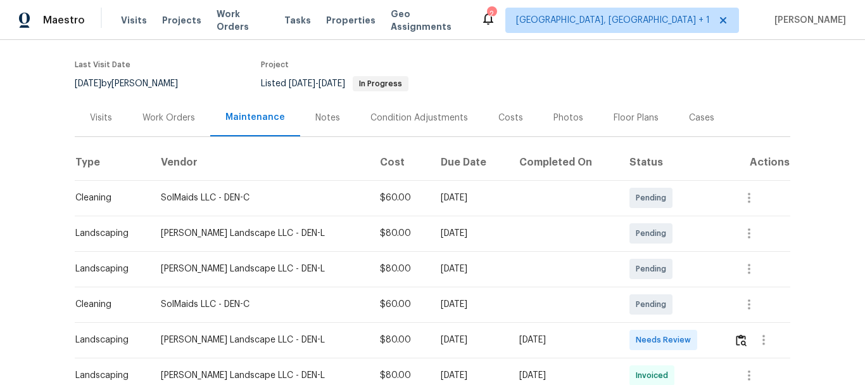
scroll to position [190, 0]
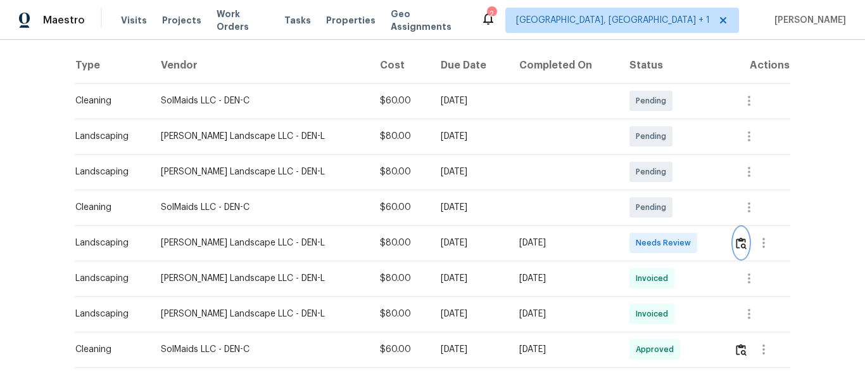
click at [736, 238] on img "button" at bounding box center [741, 243] width 11 height 12
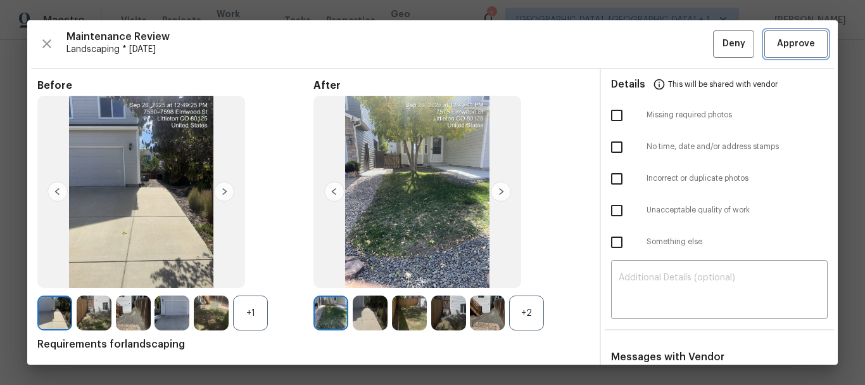
click at [777, 45] on span "Approve" at bounding box center [796, 44] width 38 height 16
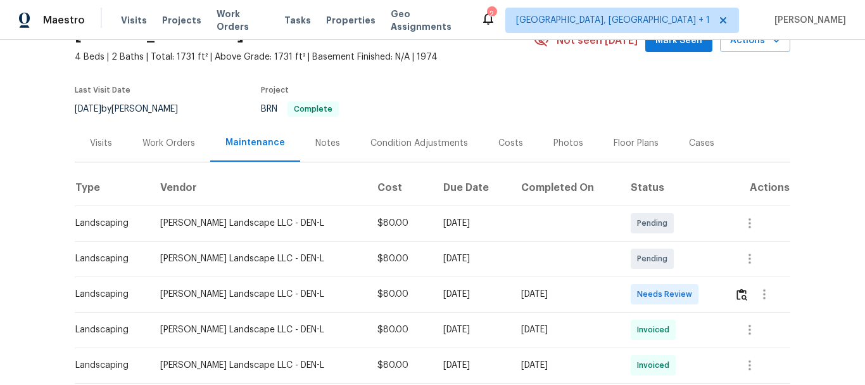
scroll to position [127, 0]
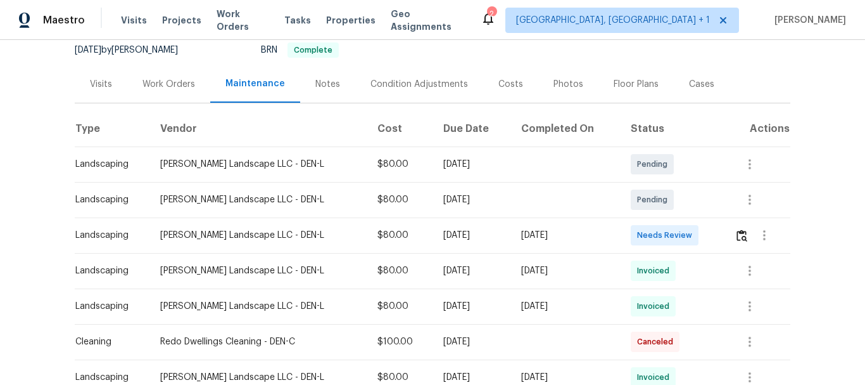
click at [727, 234] on td at bounding box center [758, 234] width 66 height 35
click at [737, 234] on img "button" at bounding box center [742, 235] width 11 height 12
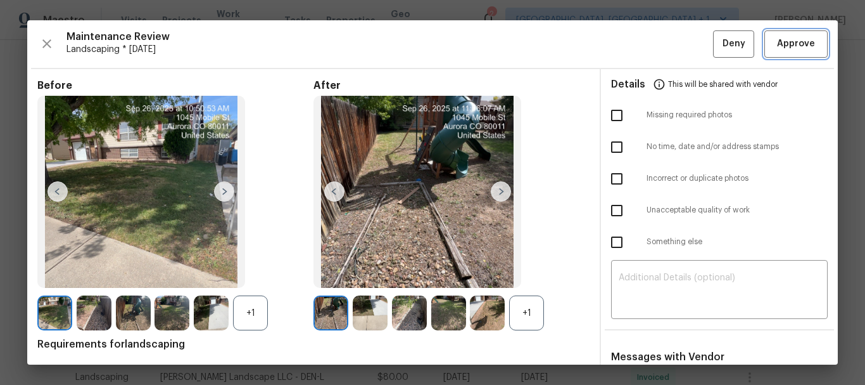
click at [798, 48] on span "Approve" at bounding box center [796, 44] width 38 height 16
